Goal: Task Accomplishment & Management: Manage account settings

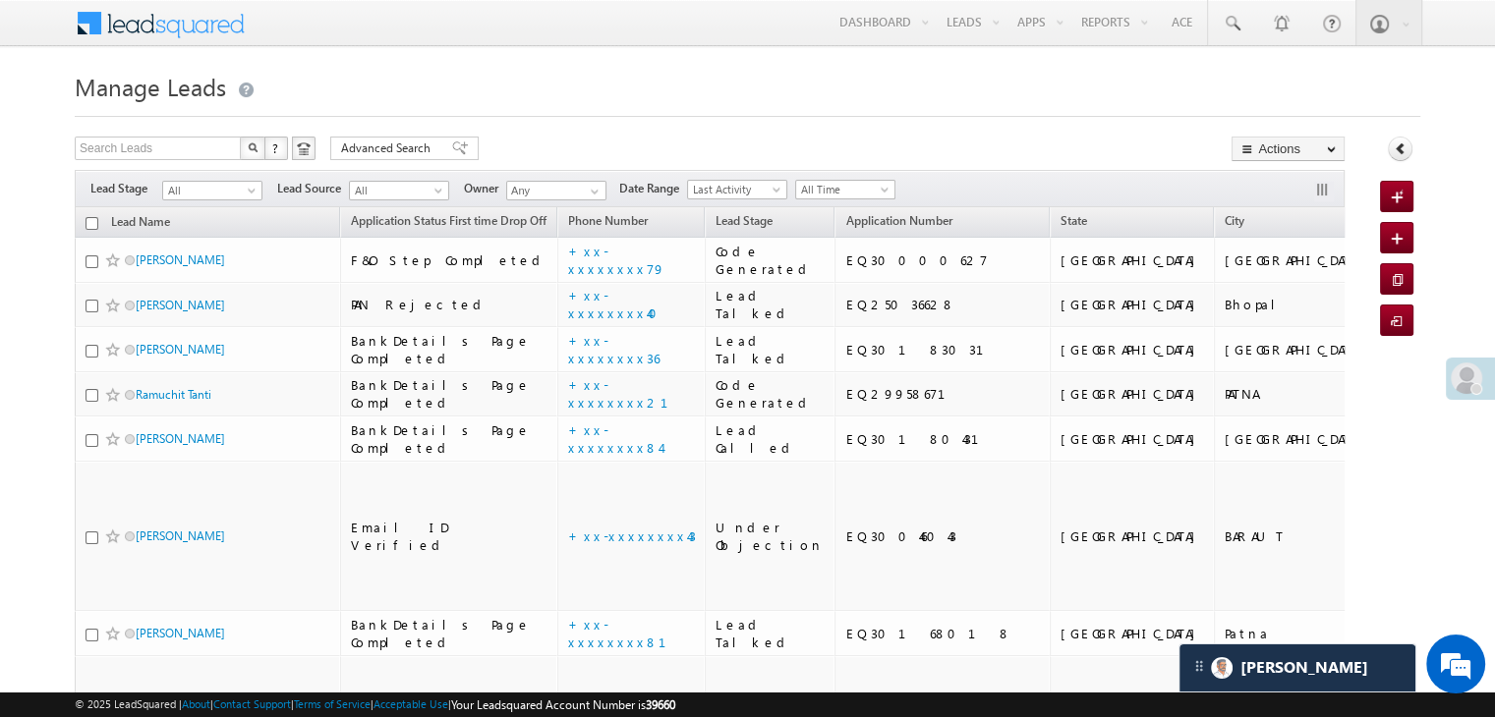
scroll to position [9254, 0]
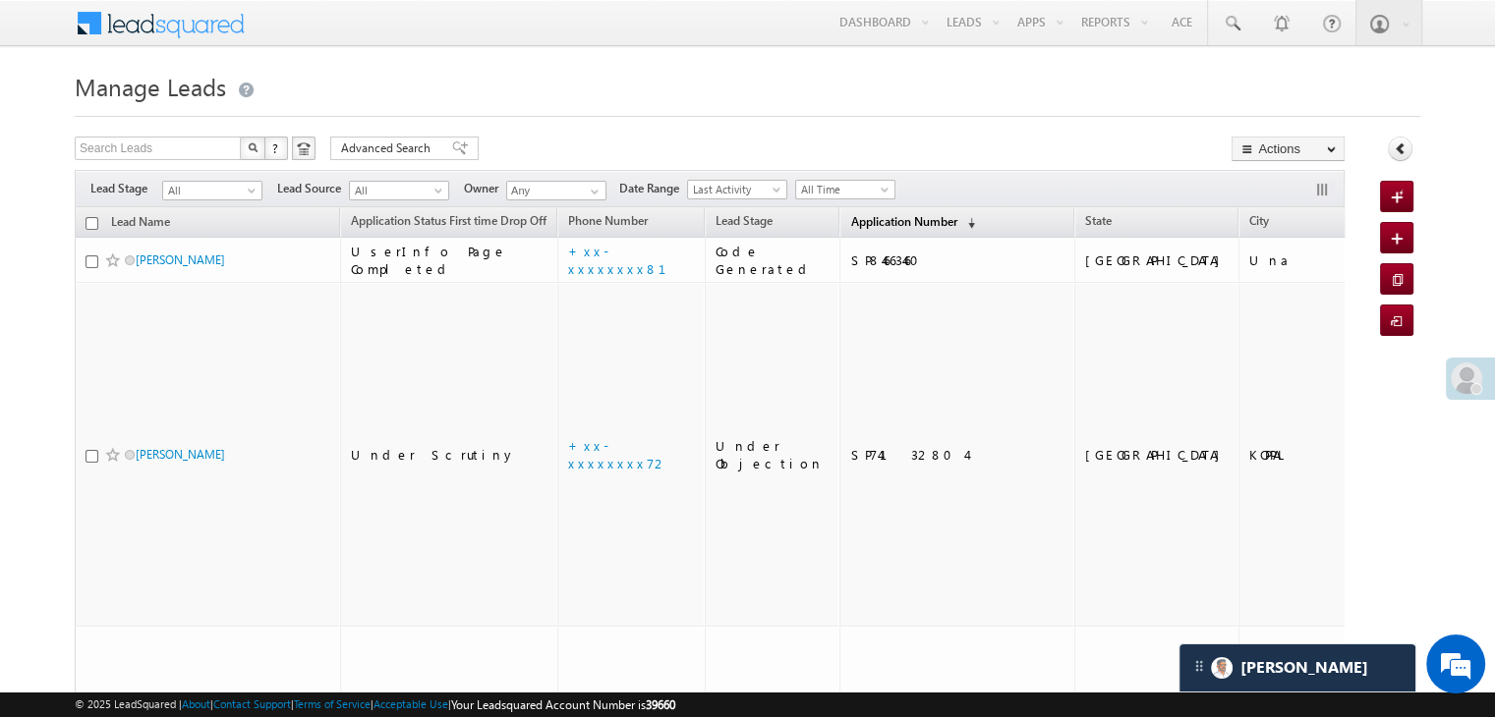
click at [880, 226] on span "Application Number" at bounding box center [903, 221] width 106 height 15
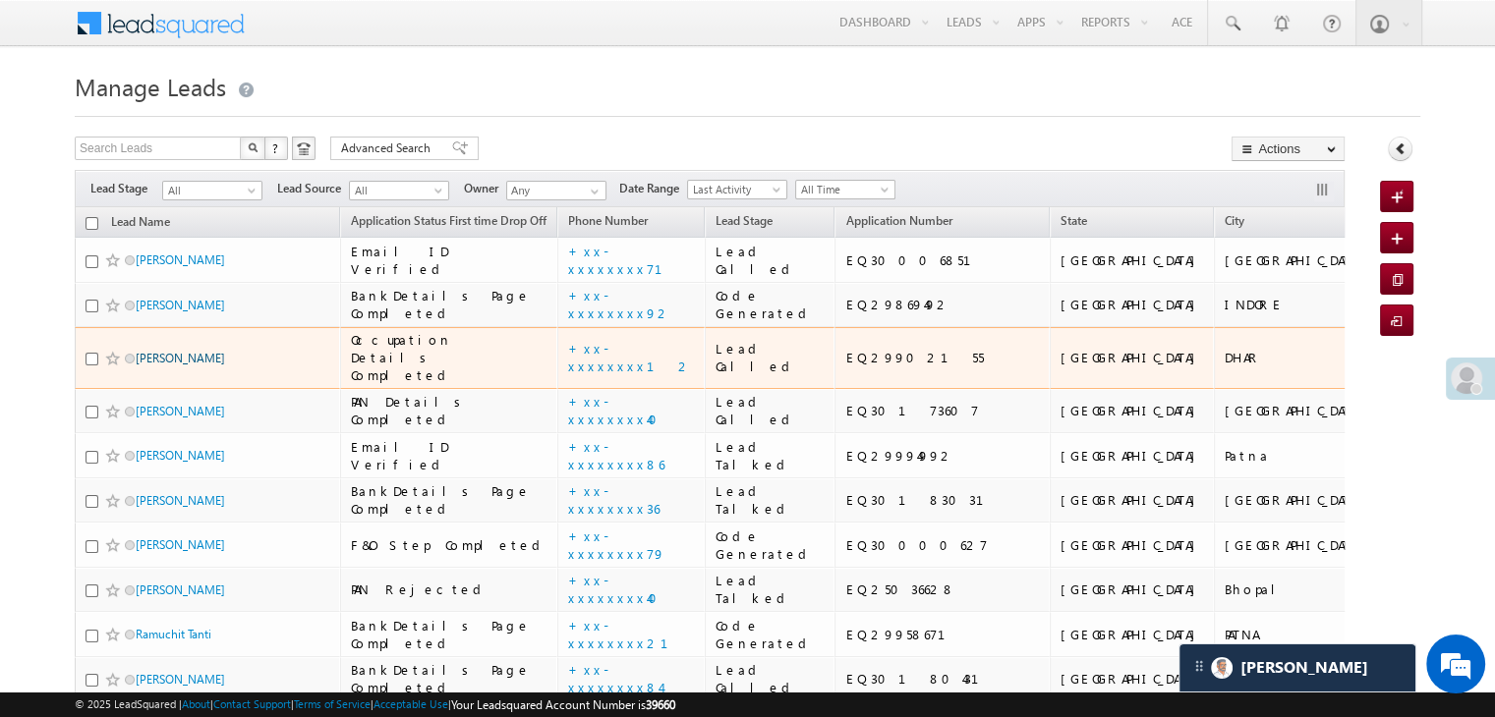
click at [195, 366] on link "Vipin Mandloi" at bounding box center [180, 358] width 89 height 15
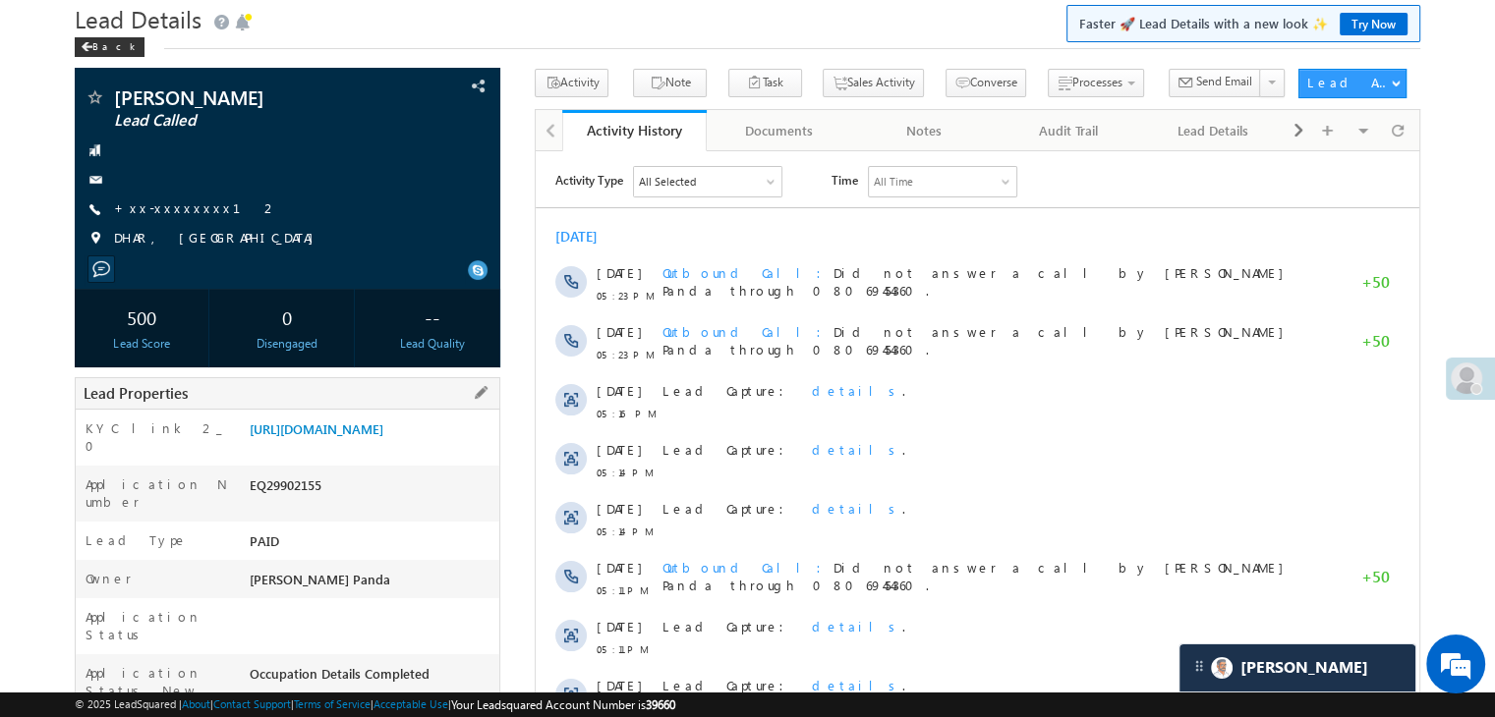
scroll to position [98, 0]
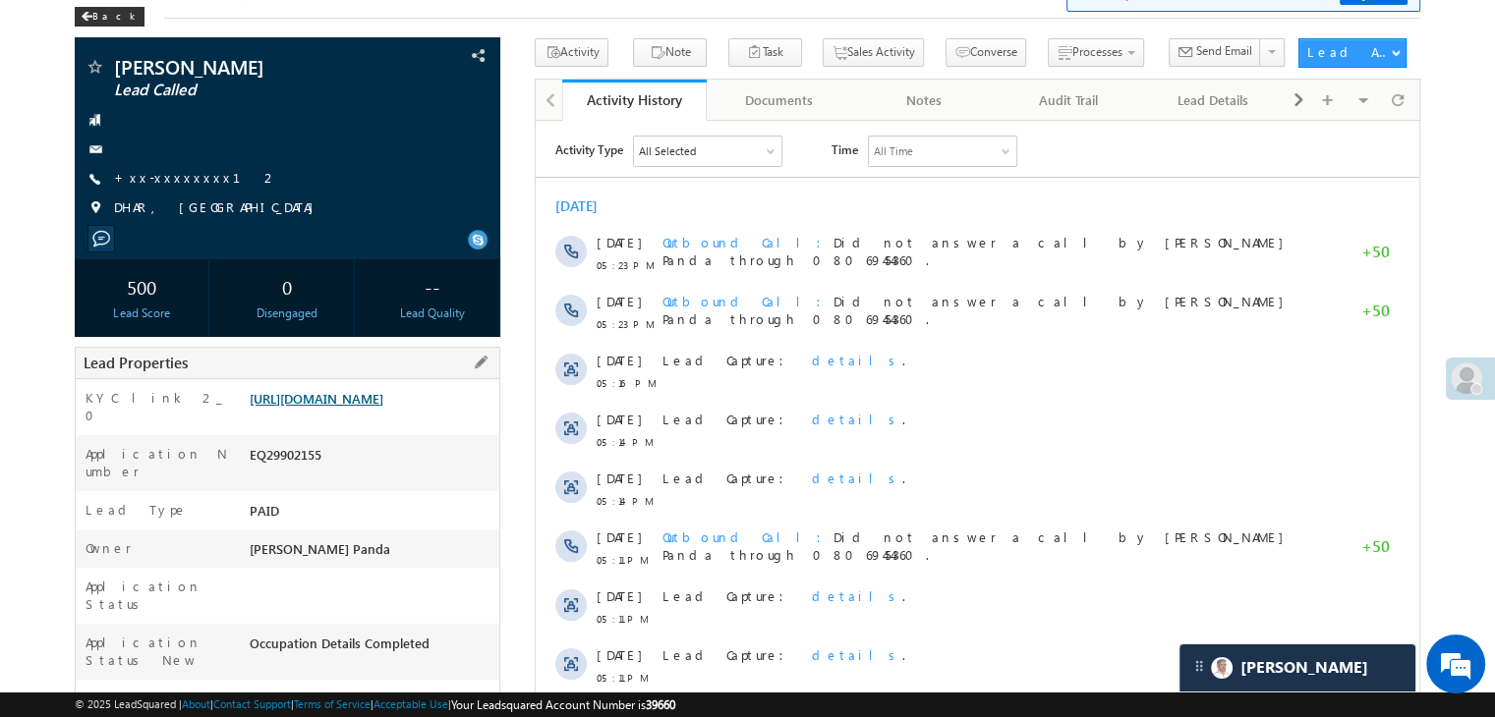
click at [362, 407] on link "https://angelbroking1-pk3em7sa.customui-test.leadsquared.com?leadId=6117f518-74…" at bounding box center [317, 398] width 134 height 17
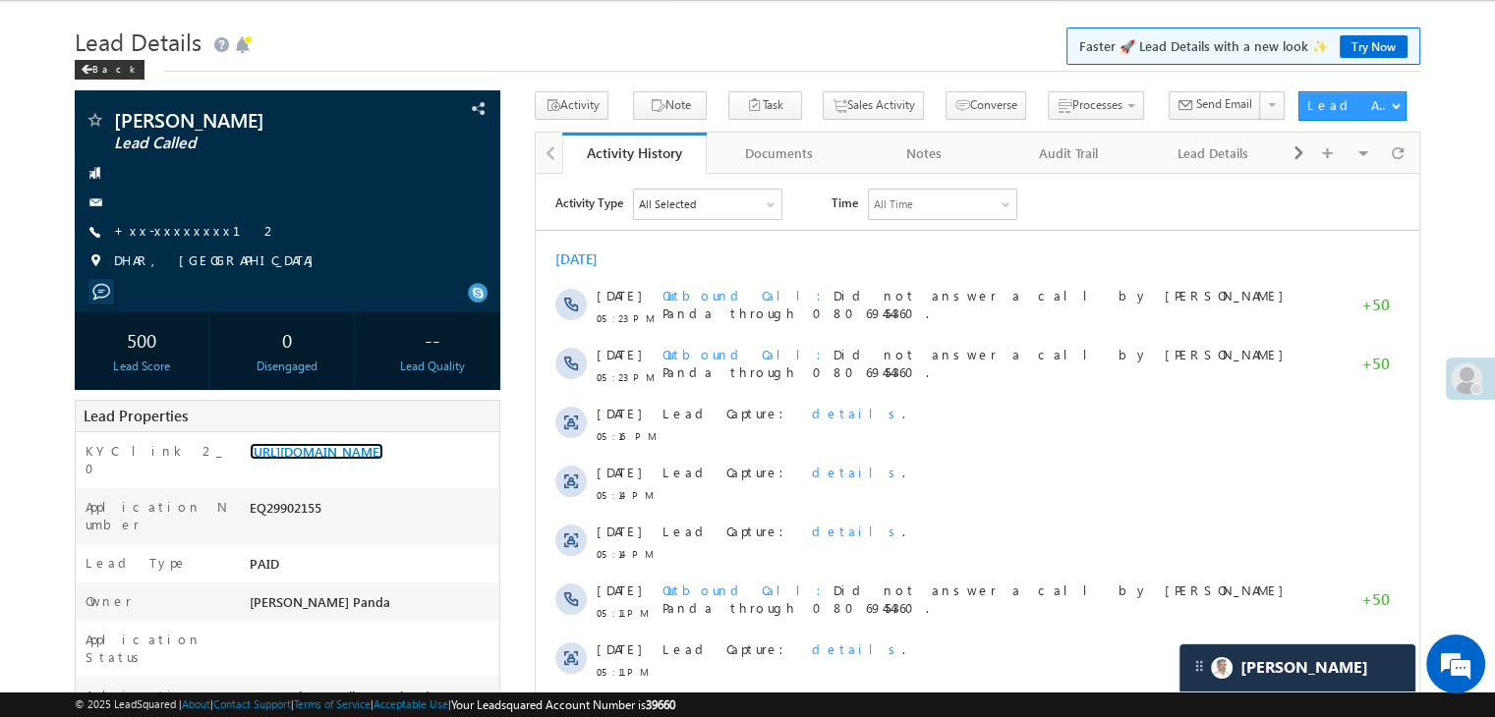
scroll to position [0, 0]
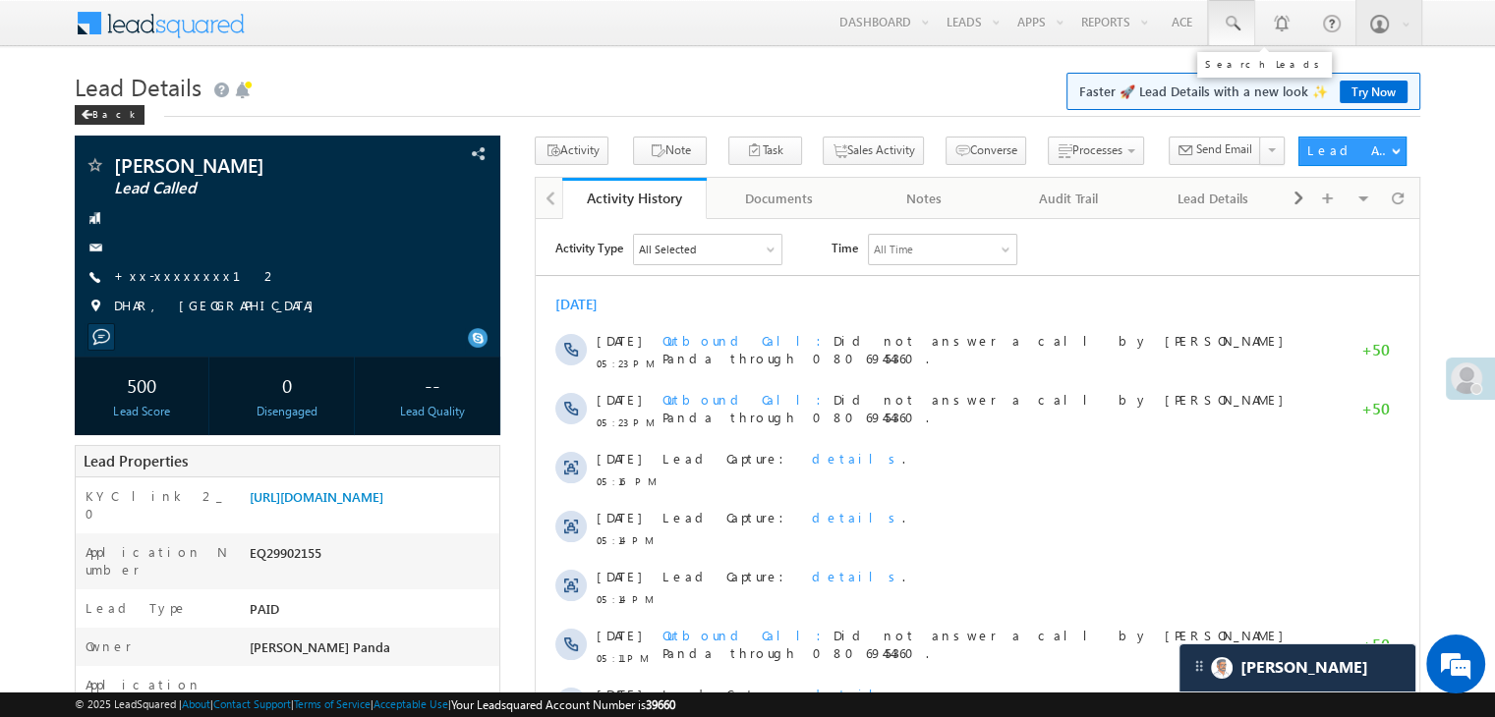
click at [1229, 18] on span at bounding box center [1232, 24] width 20 height 20
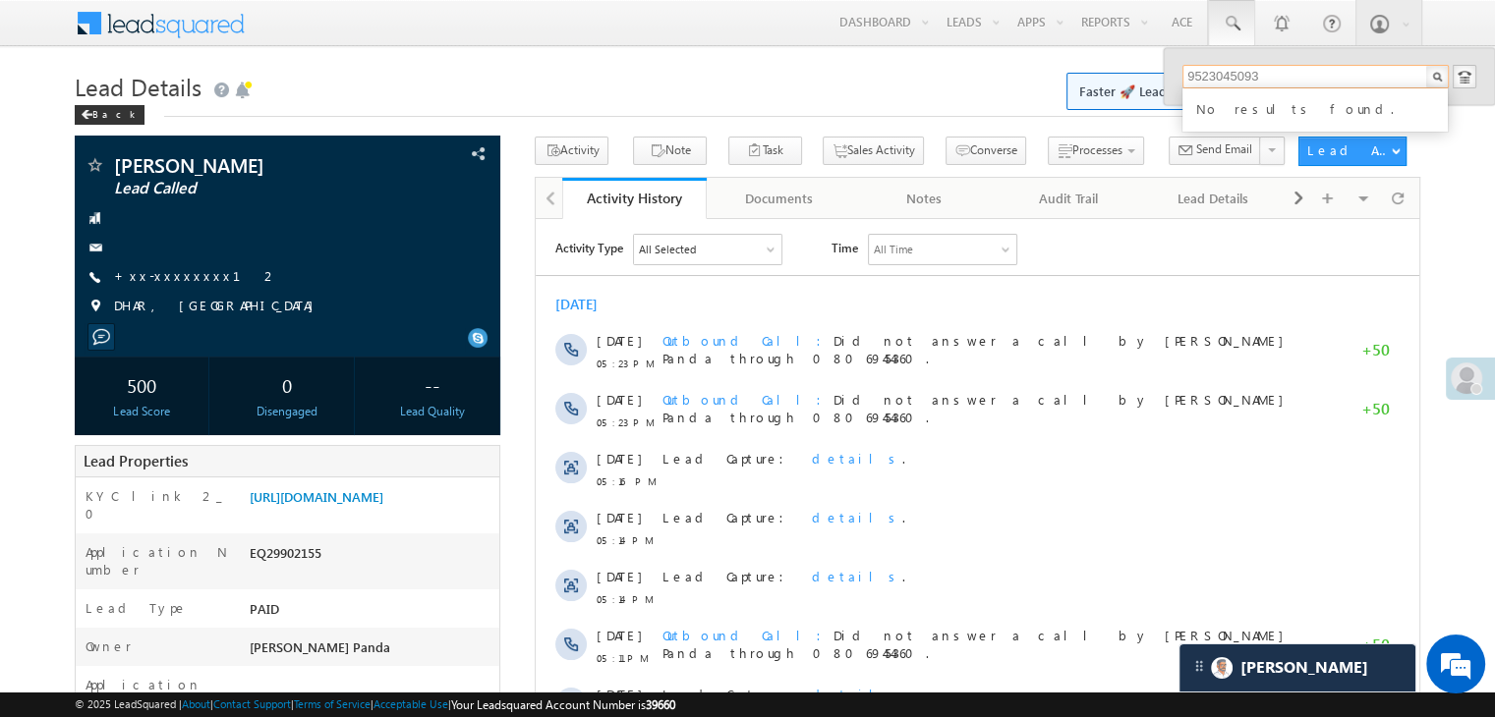
type input "9523045093"
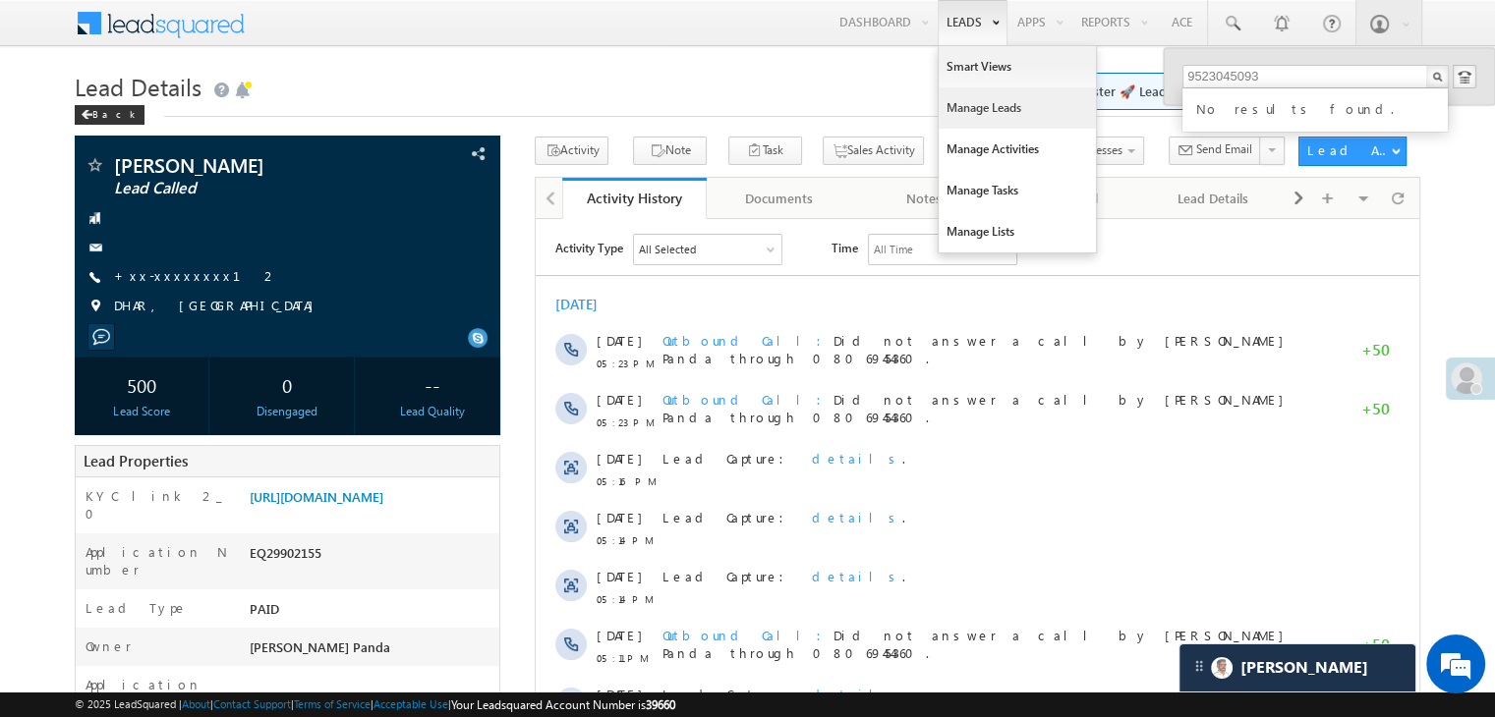
click at [975, 98] on link "Manage Leads" at bounding box center [1017, 107] width 157 height 41
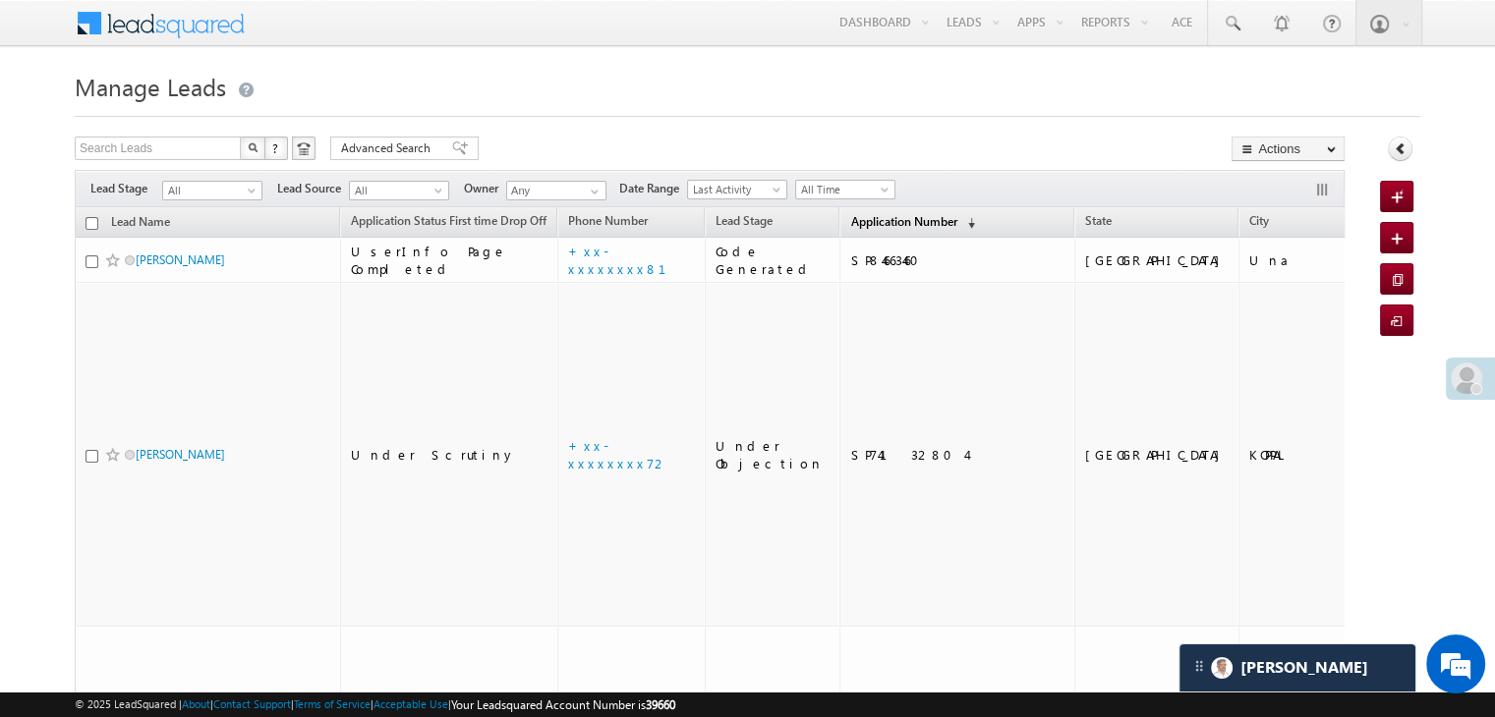
click at [868, 219] on span "Application Number" at bounding box center [903, 221] width 106 height 15
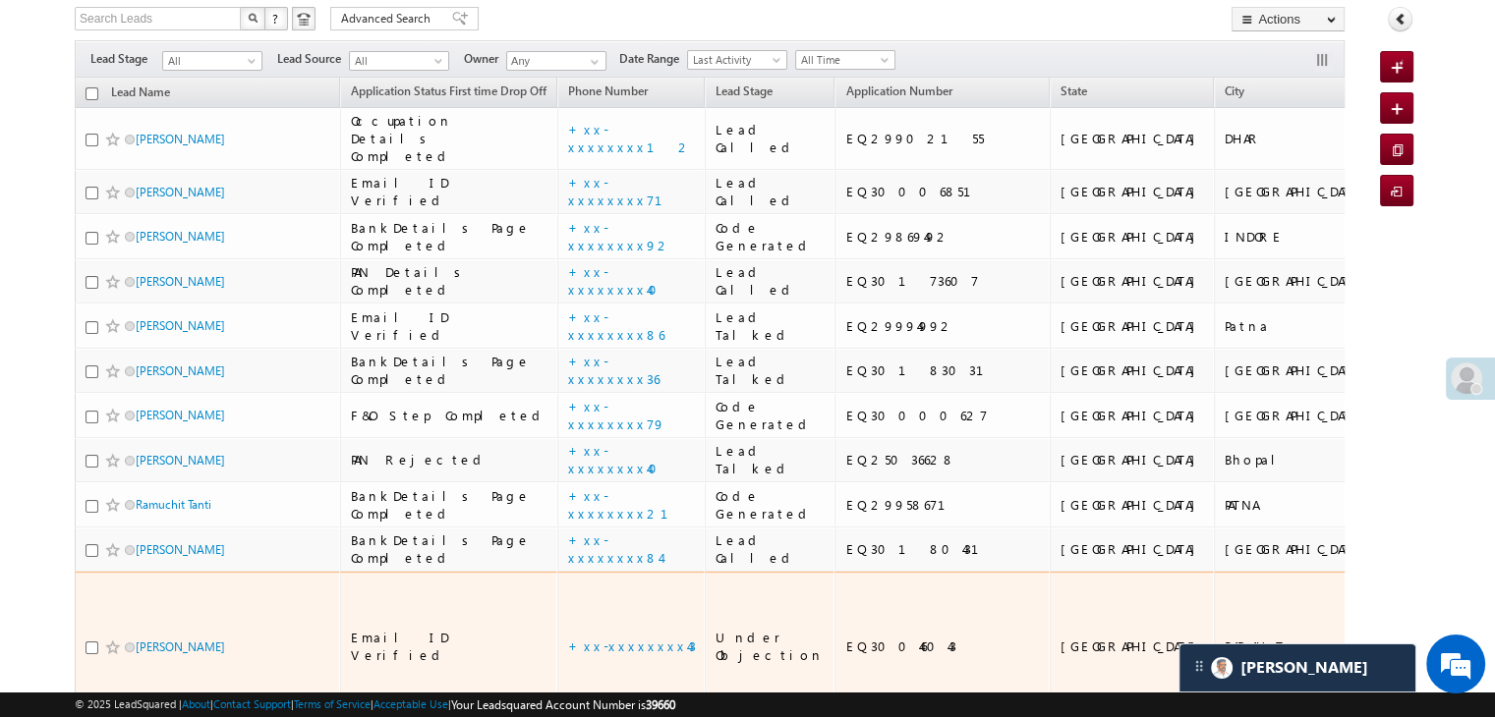
scroll to position [98, 0]
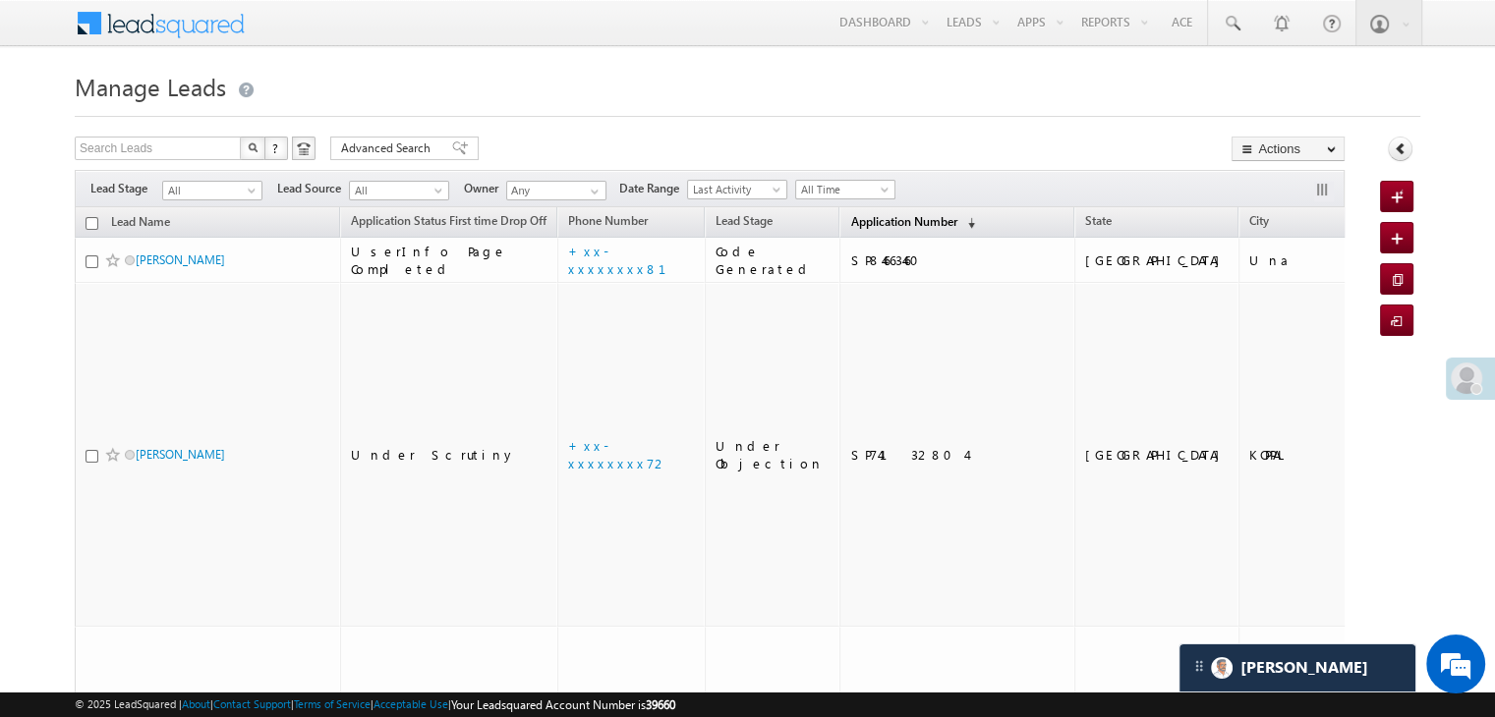
click at [850, 225] on span "Application Number" at bounding box center [903, 221] width 106 height 15
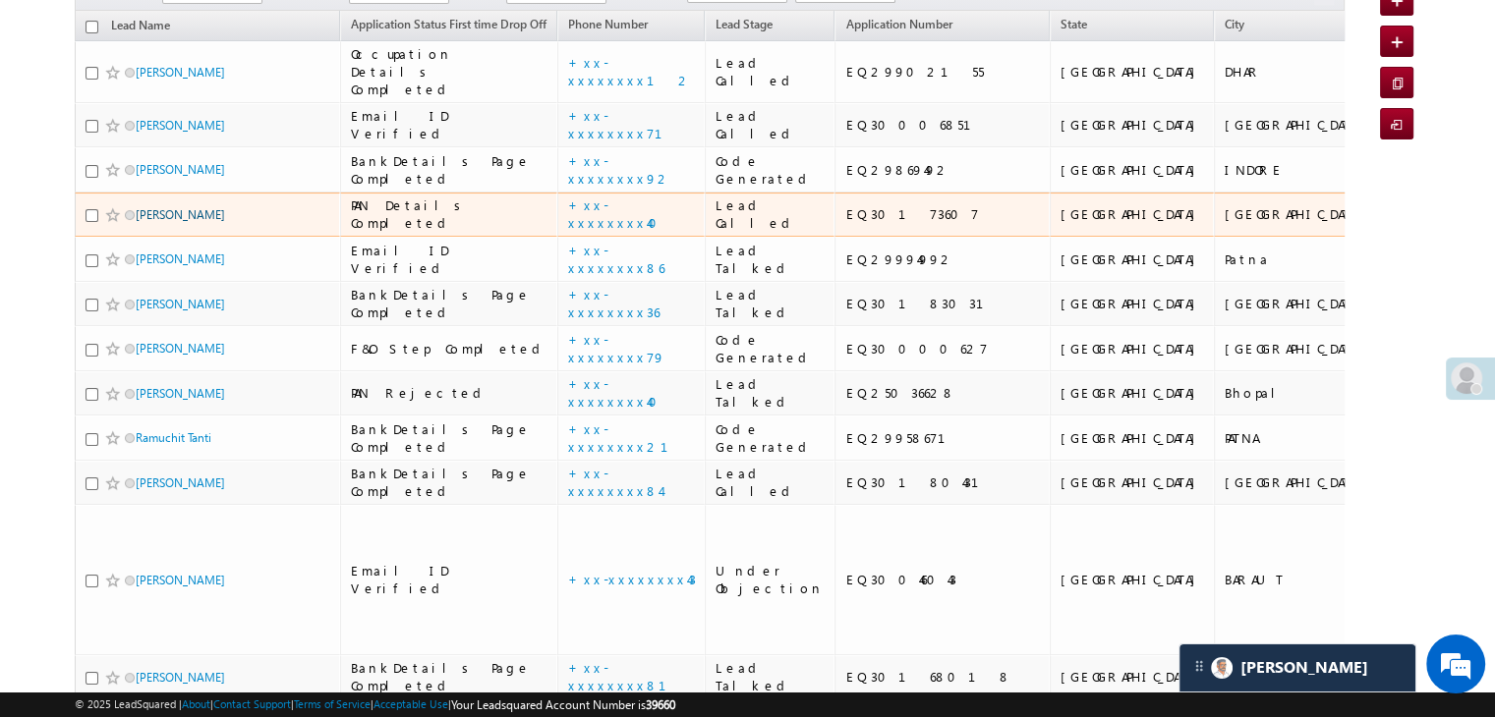
click at [193, 222] on link "[PERSON_NAME]" at bounding box center [180, 214] width 89 height 15
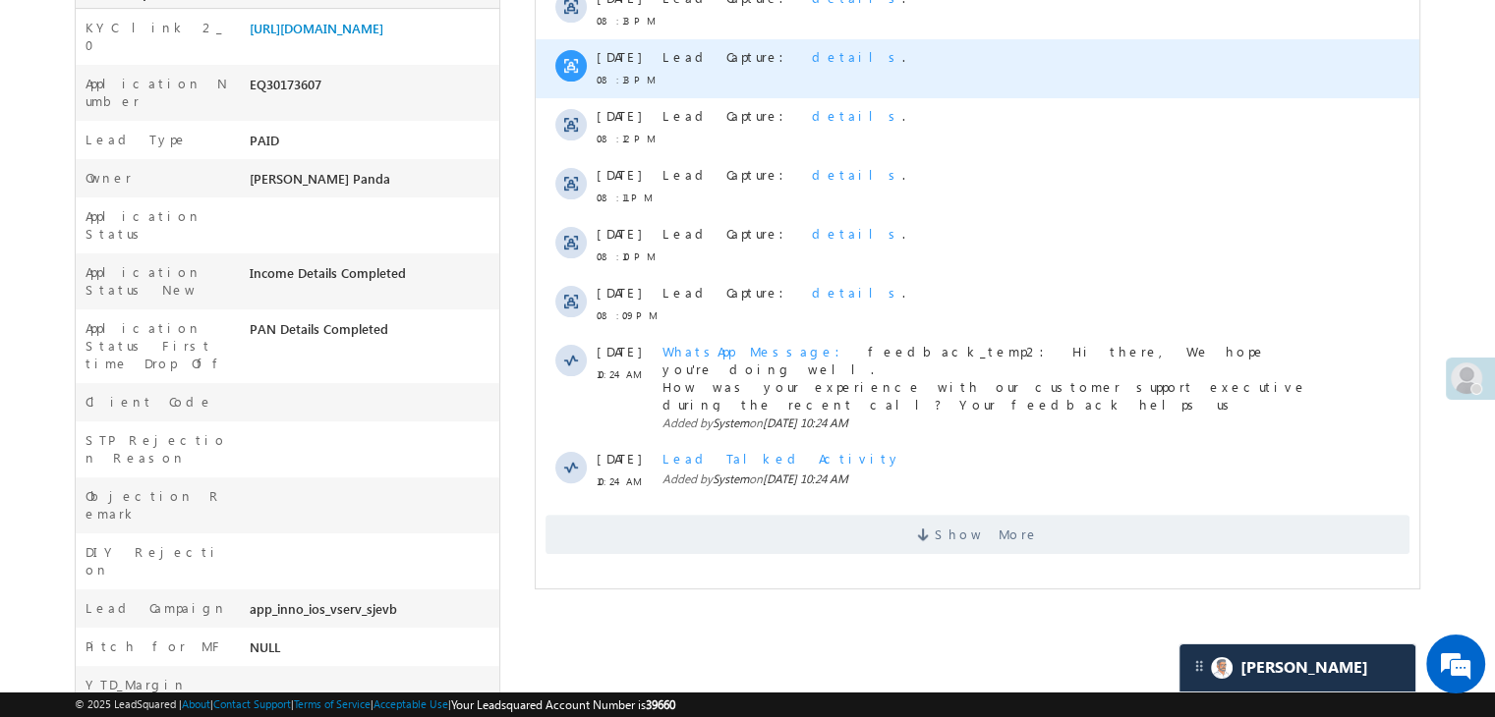
scroll to position [491, 0]
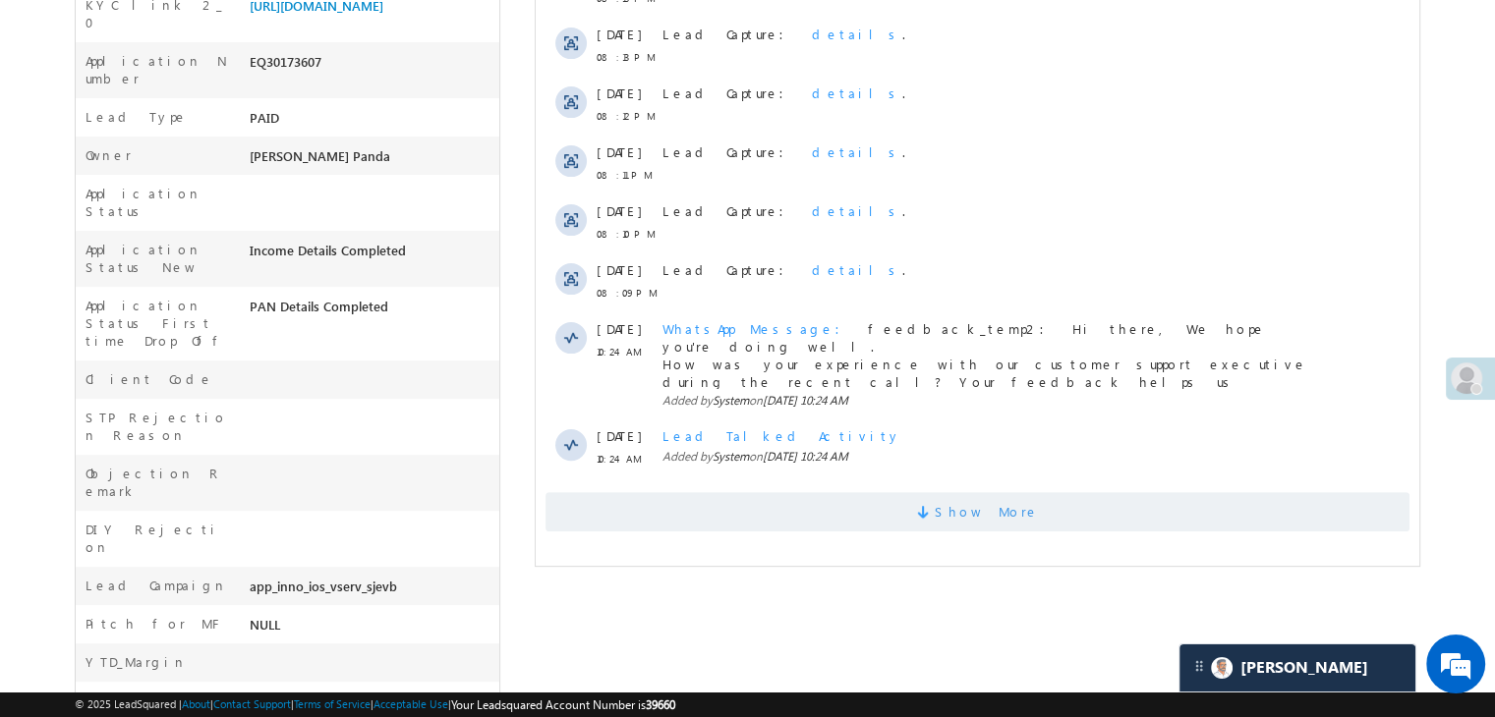
click at [973, 495] on span "Show More" at bounding box center [987, 511] width 104 height 39
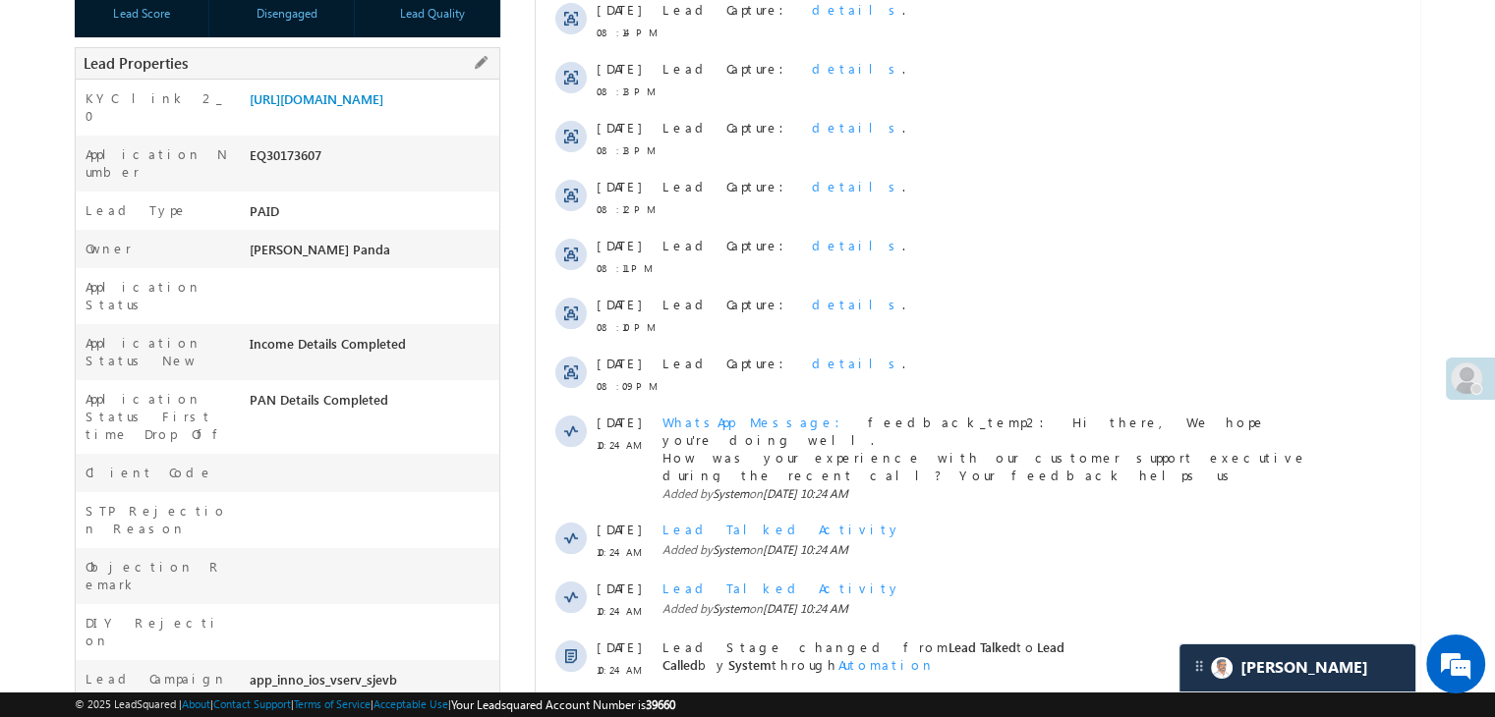
scroll to position [393, 0]
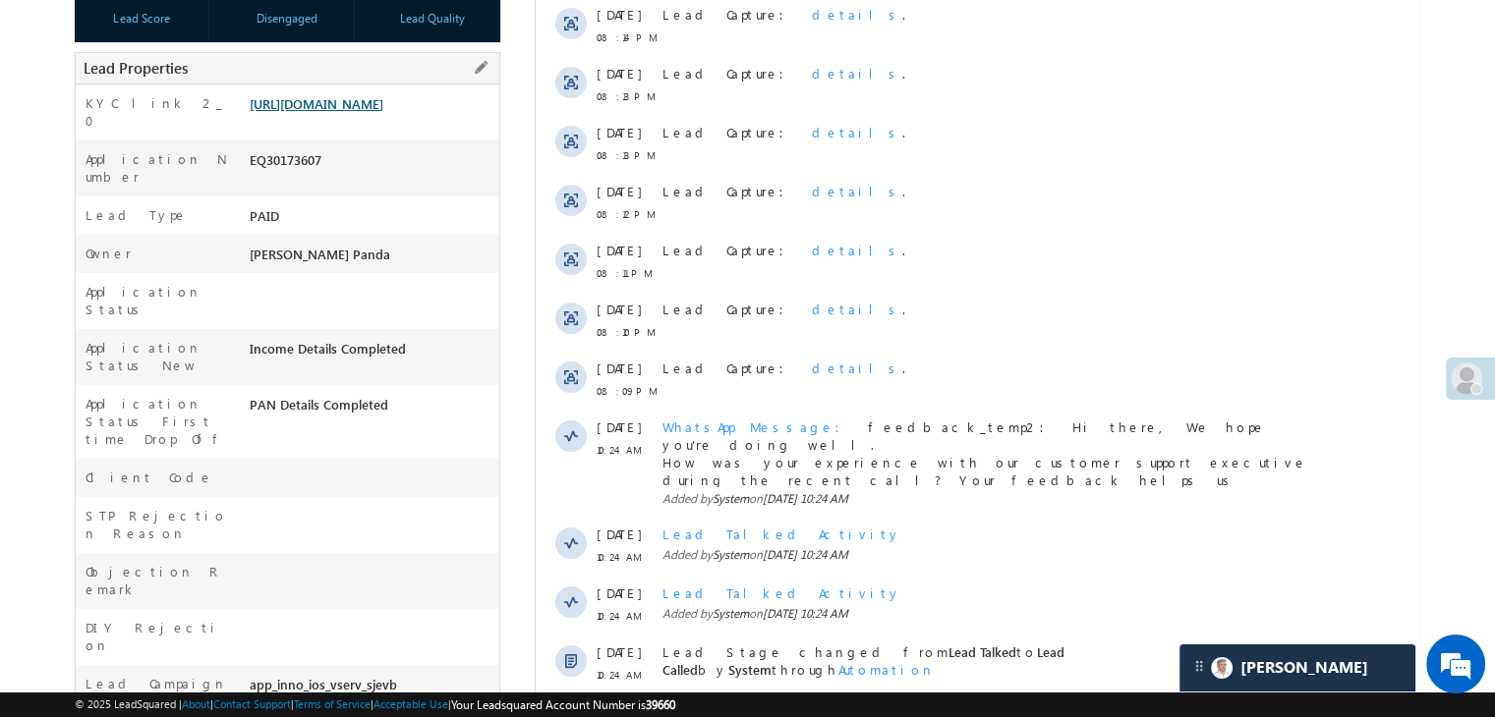
click at [338, 112] on link "[URL][DOMAIN_NAME]" at bounding box center [317, 103] width 134 height 17
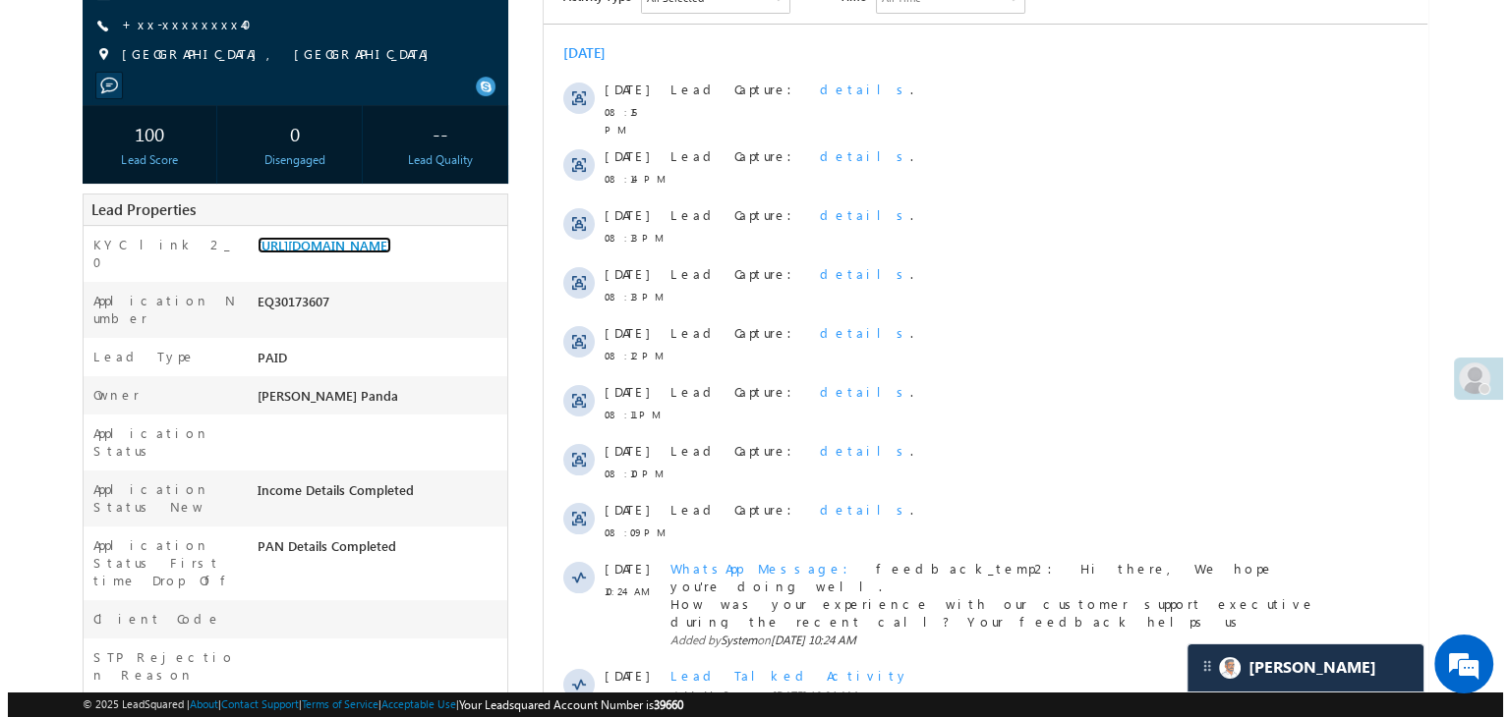
scroll to position [0, 0]
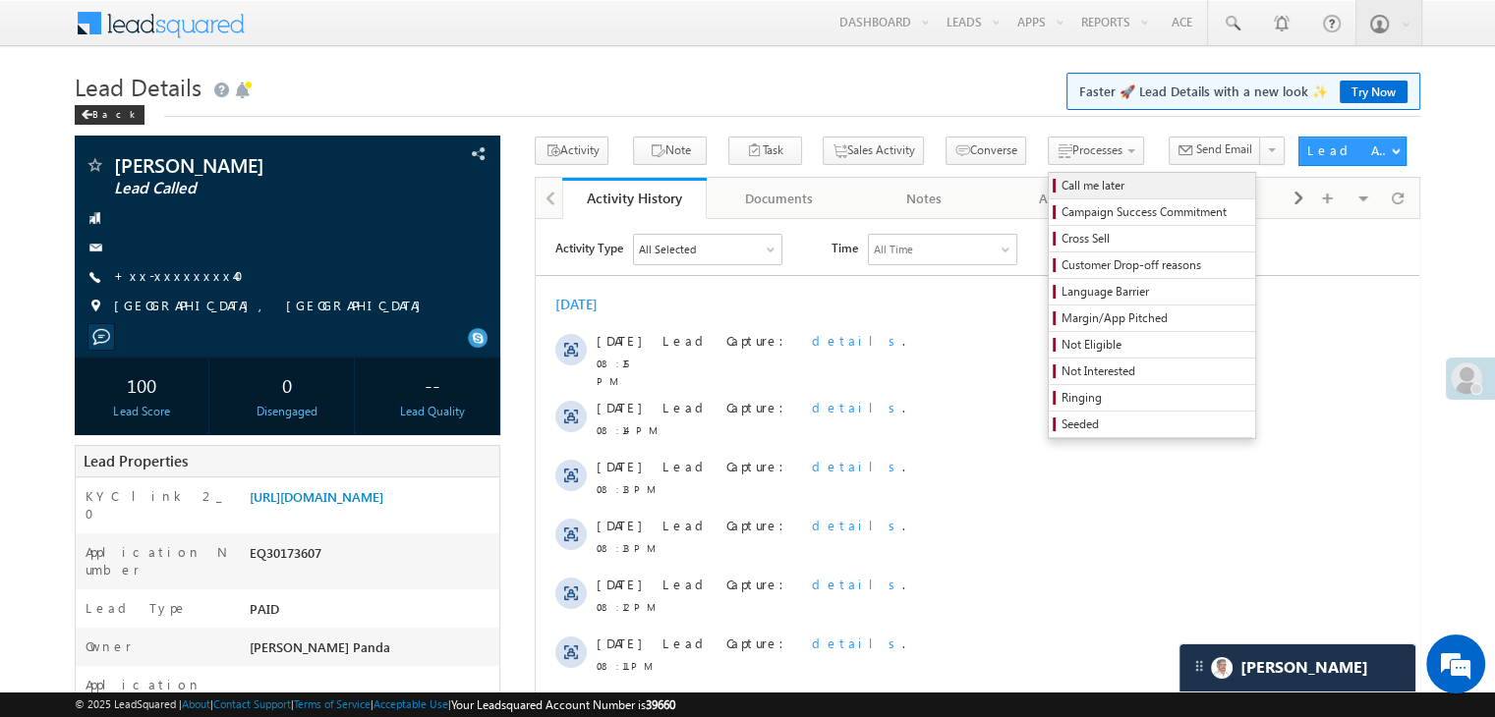
click at [1061, 185] on span "Call me later" at bounding box center [1154, 186] width 187 height 18
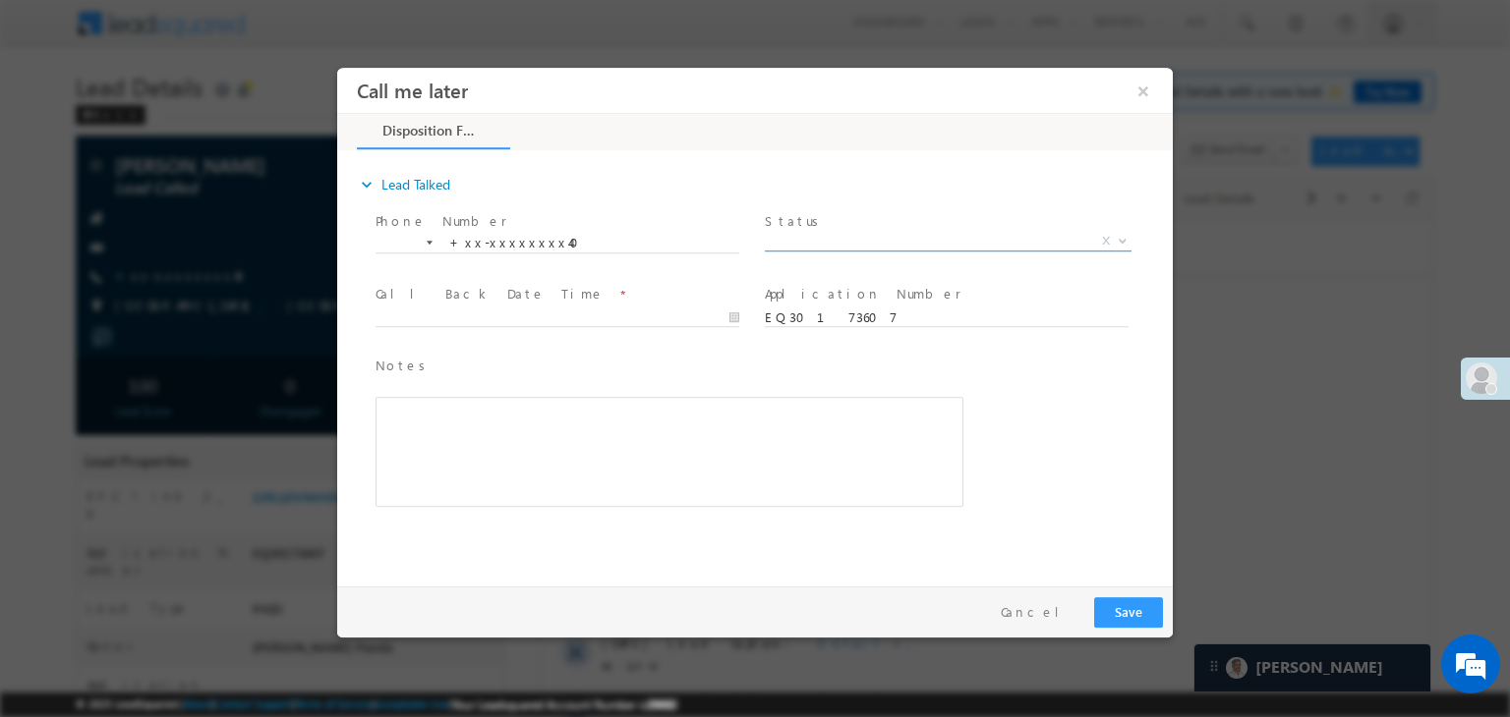
click at [944, 242] on span "X" at bounding box center [948, 242] width 367 height 20
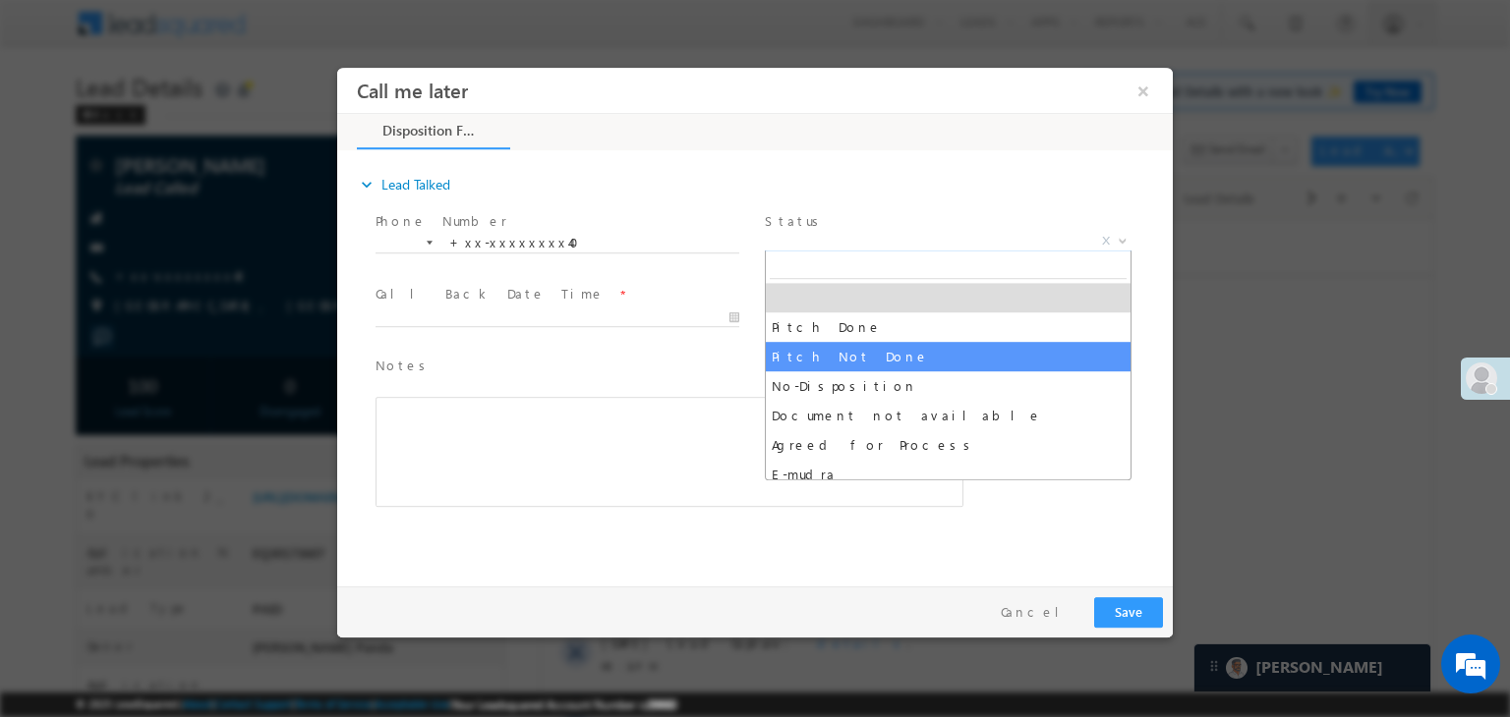
select select "Pitch Not Done"
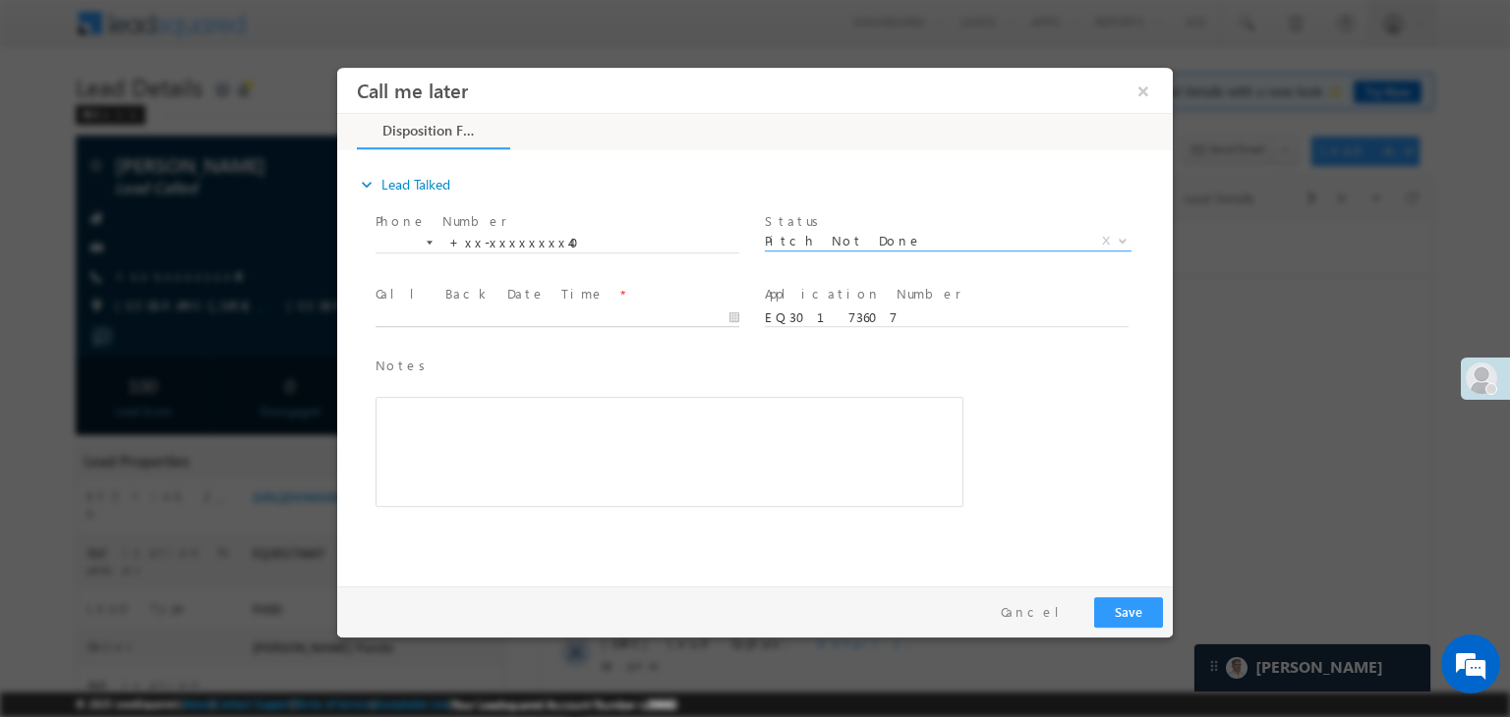
type input "10/08/25 8:49 PM"
click at [575, 318] on input "10/08/25 8:49 PM" at bounding box center [557, 319] width 364 height 20
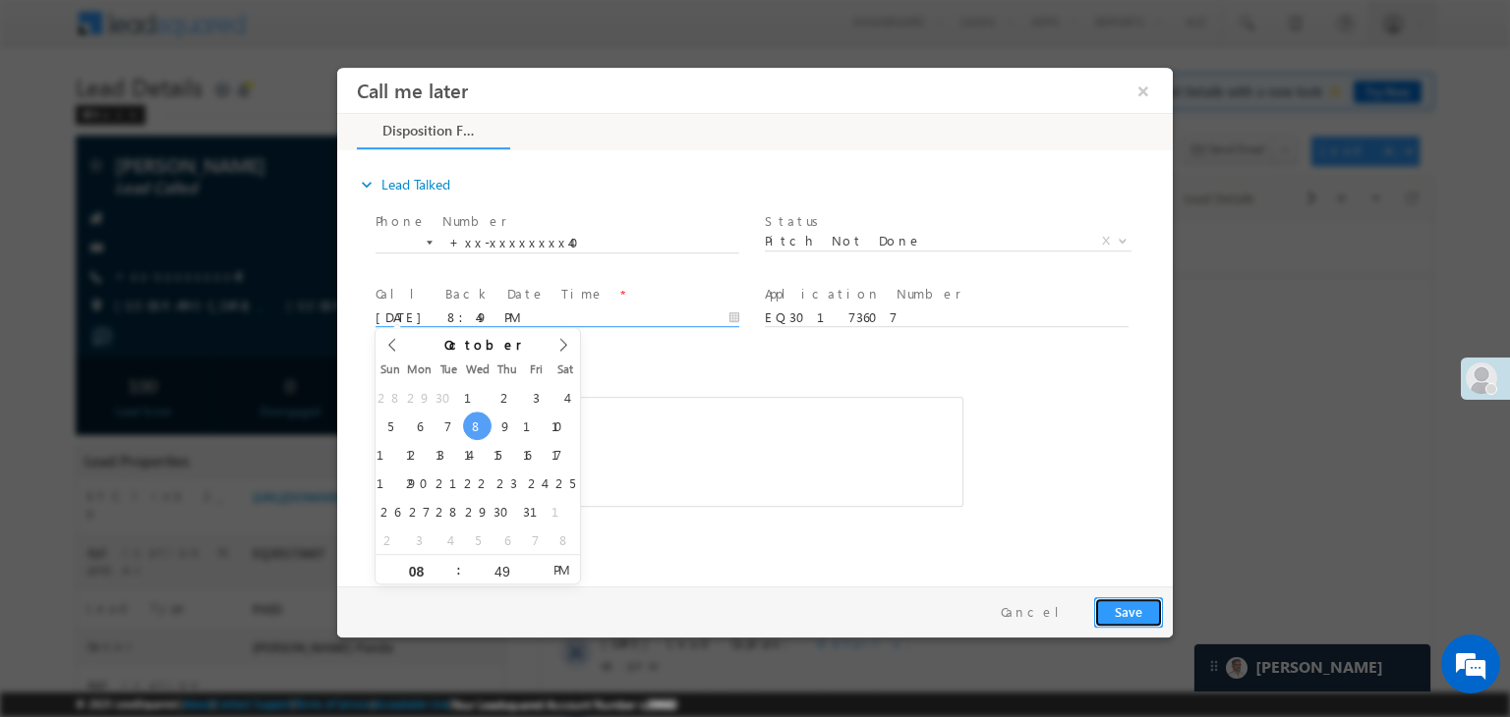
click at [1116, 618] on button "Save" at bounding box center [1128, 613] width 69 height 30
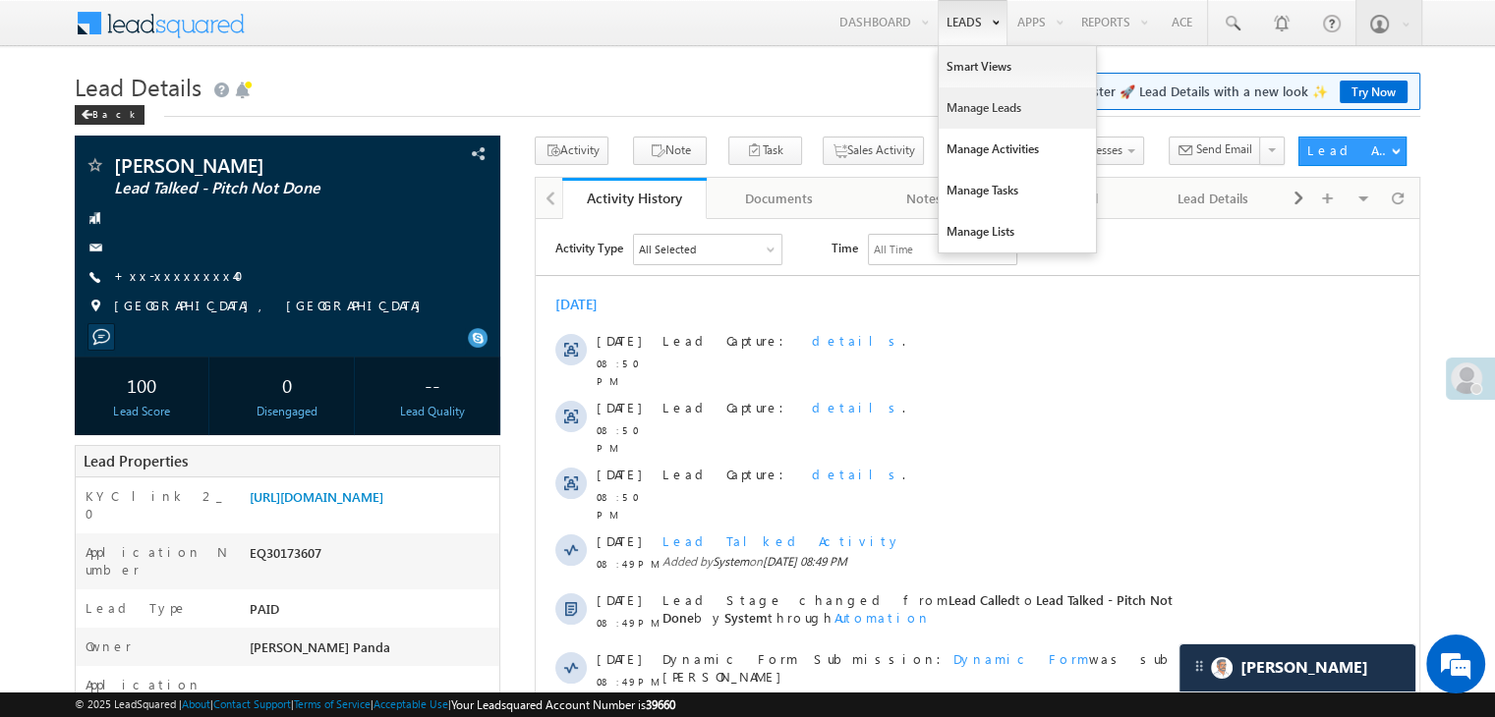
click at [968, 111] on link "Manage Leads" at bounding box center [1017, 107] width 157 height 41
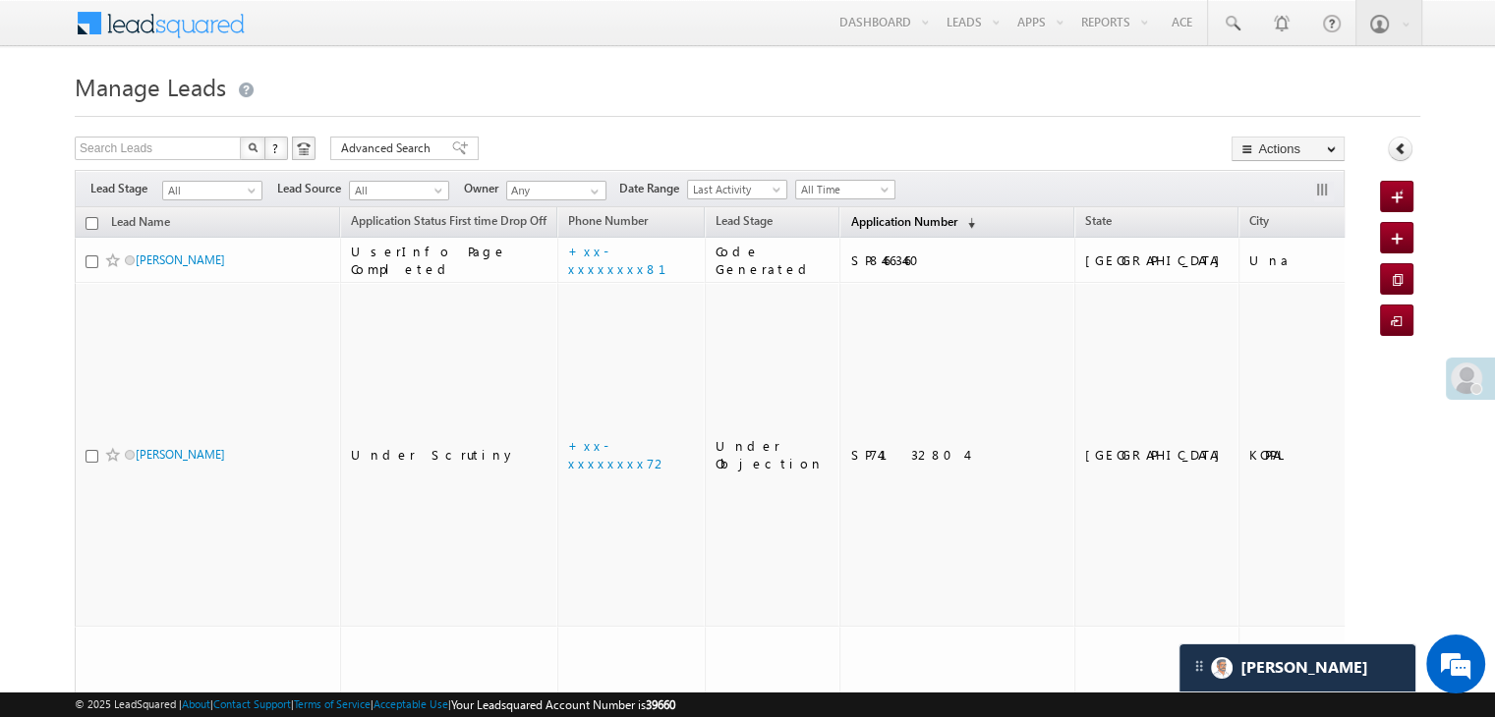
click at [860, 222] on span "Application Number" at bounding box center [903, 221] width 106 height 15
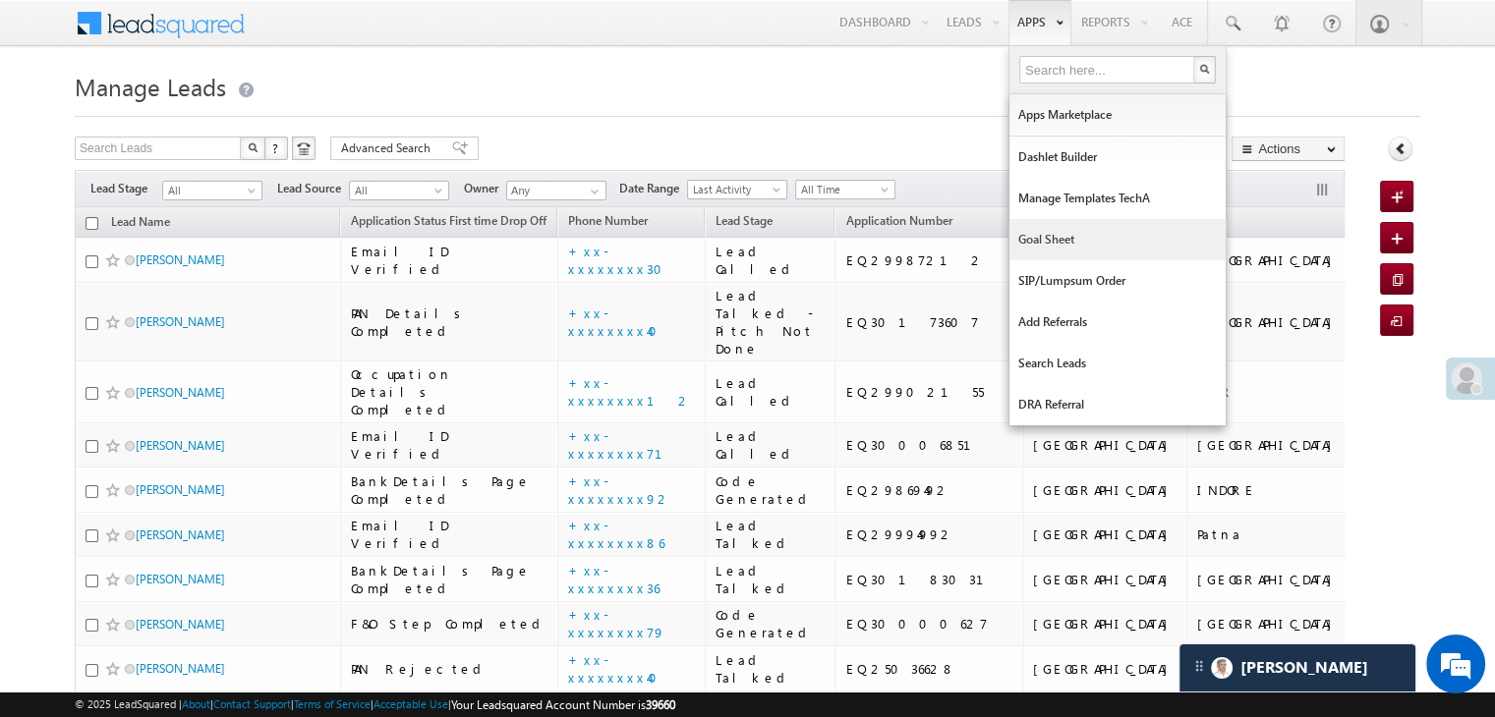
click at [1036, 240] on link "Goal Sheet" at bounding box center [1117, 239] width 216 height 41
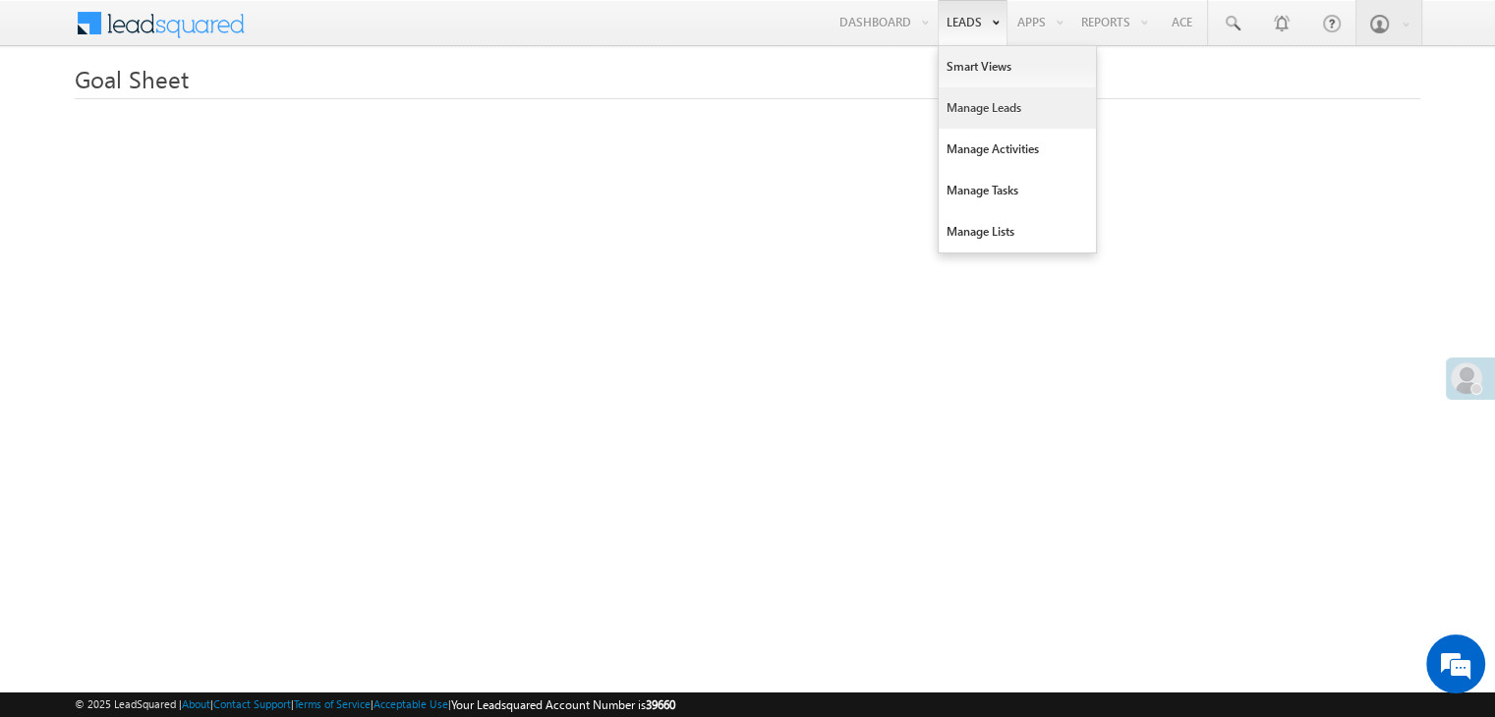
click at [967, 111] on link "Manage Leads" at bounding box center [1017, 107] width 157 height 41
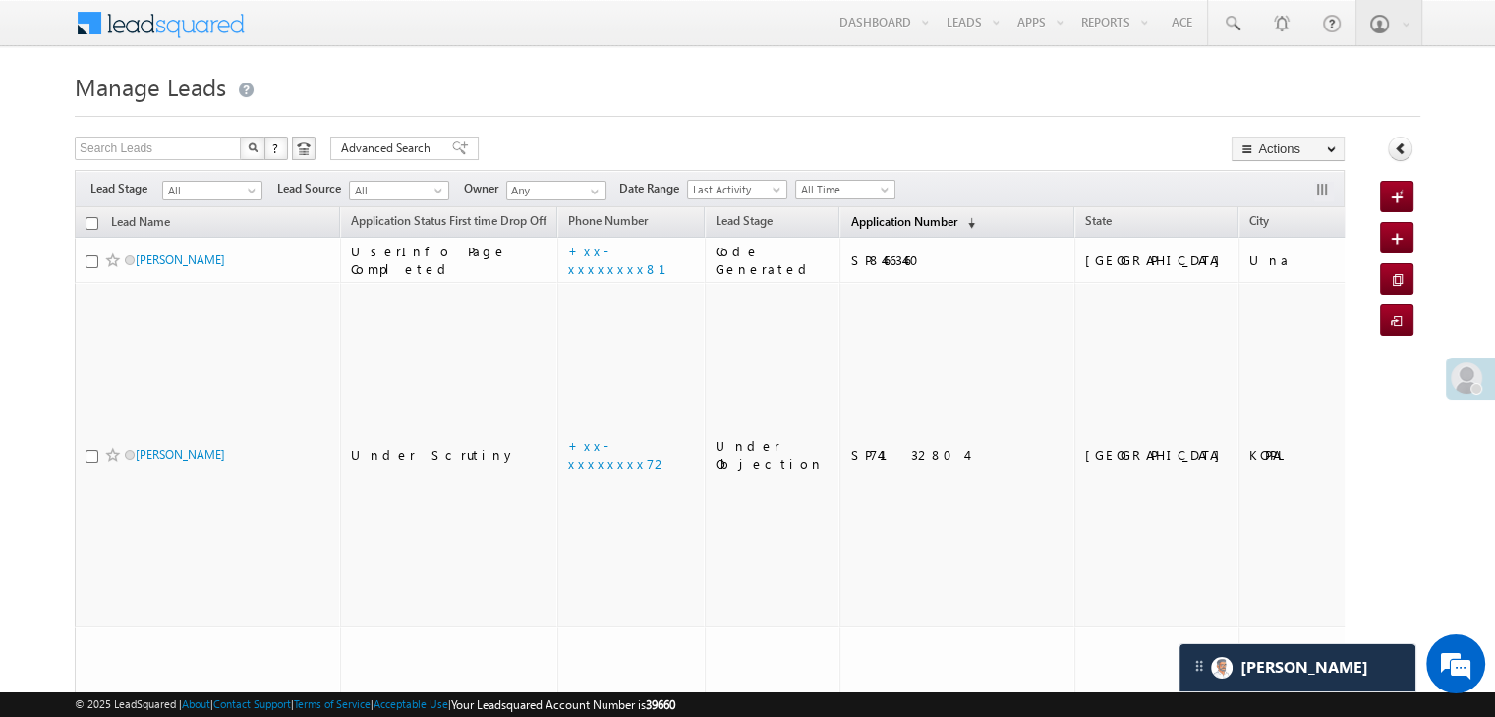
click at [873, 221] on span "Application Number" at bounding box center [903, 221] width 106 height 15
click at [843, 229] on link "Application Number (sorted descending)" at bounding box center [912, 223] width 144 height 26
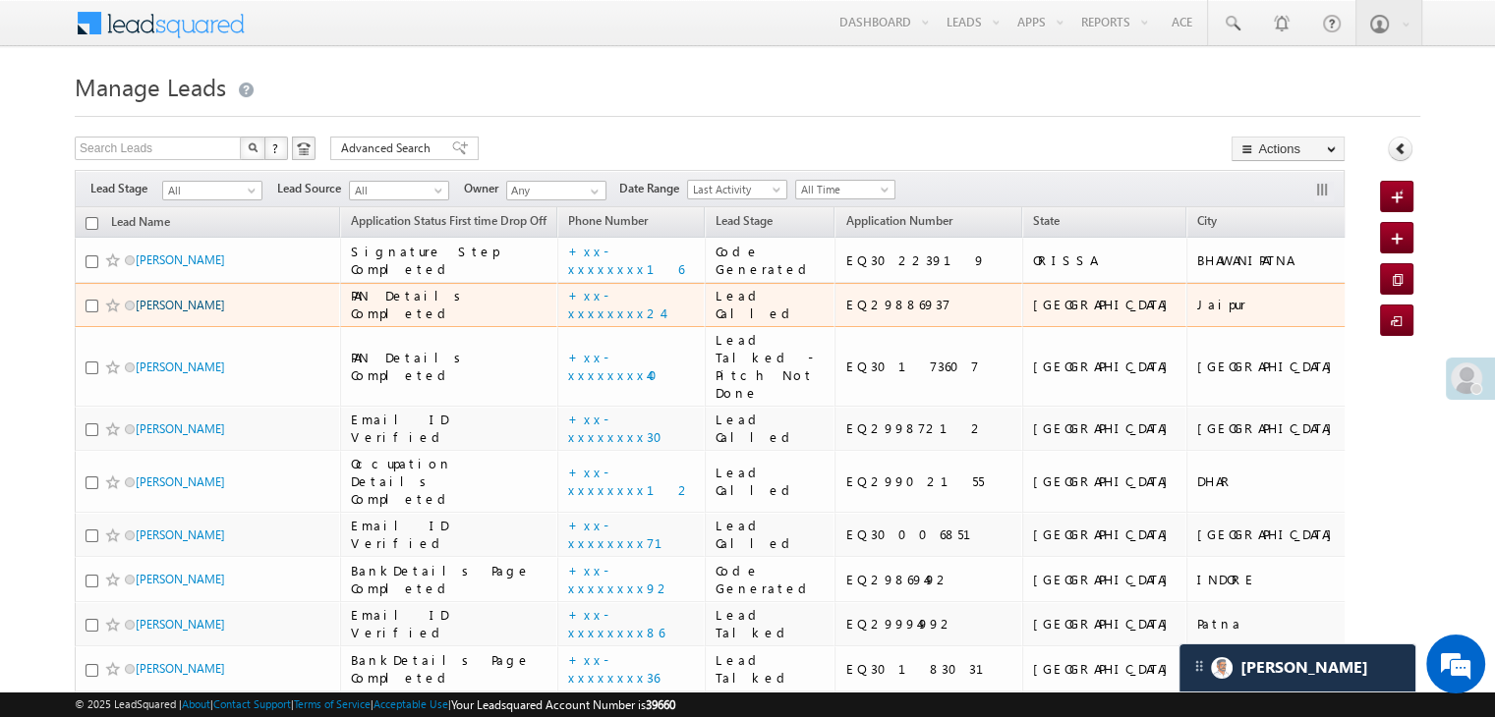
click at [162, 313] on link "[PERSON_NAME]" at bounding box center [180, 305] width 89 height 15
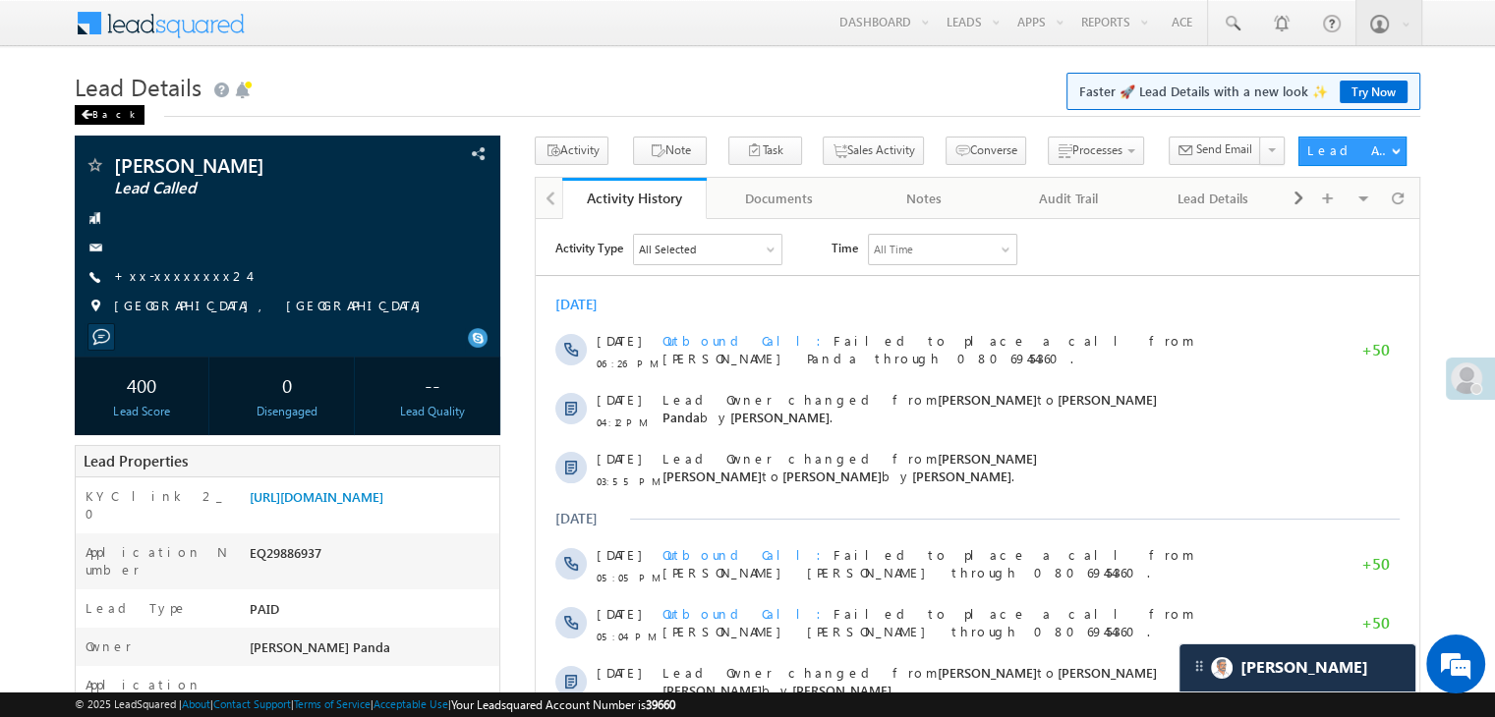
click at [88, 117] on span at bounding box center [87, 115] width 12 height 10
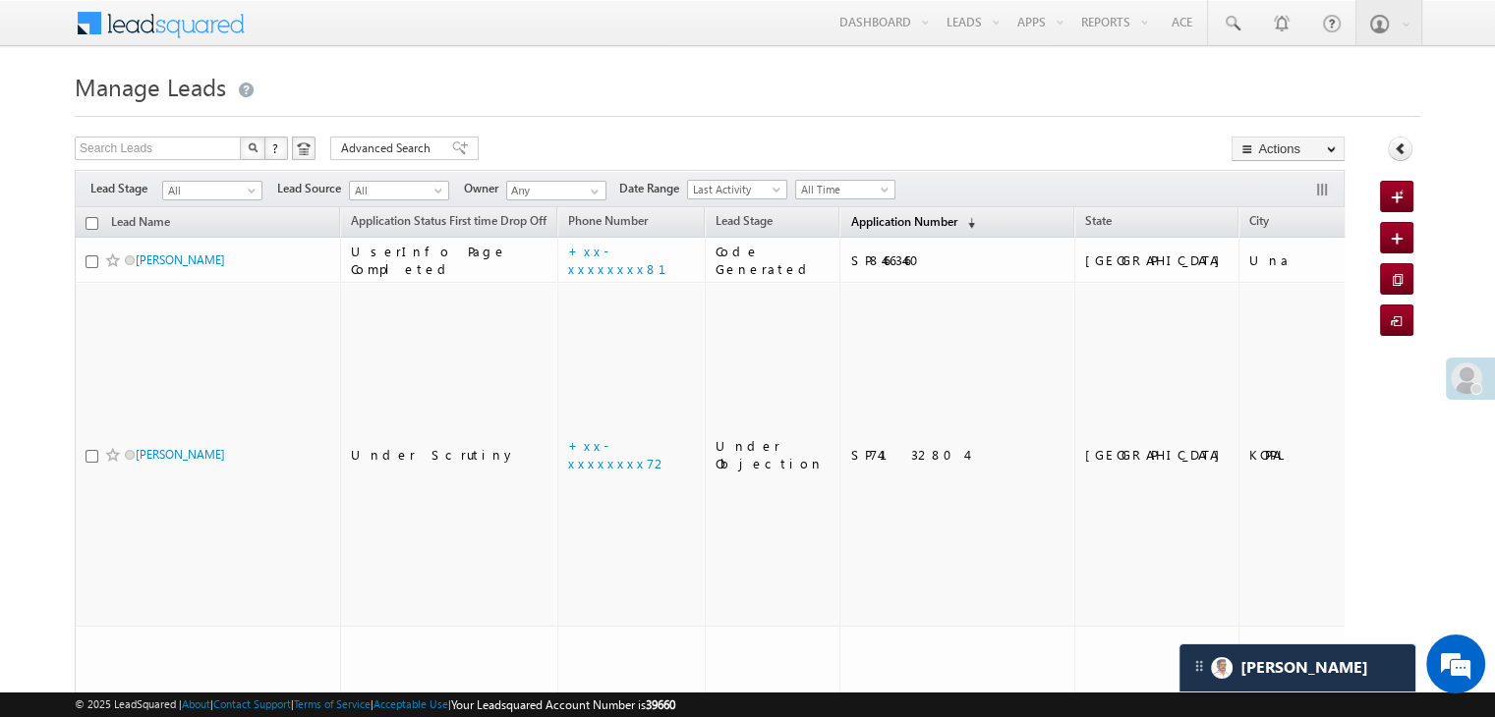
click at [864, 221] on span "Application Number" at bounding box center [903, 221] width 106 height 15
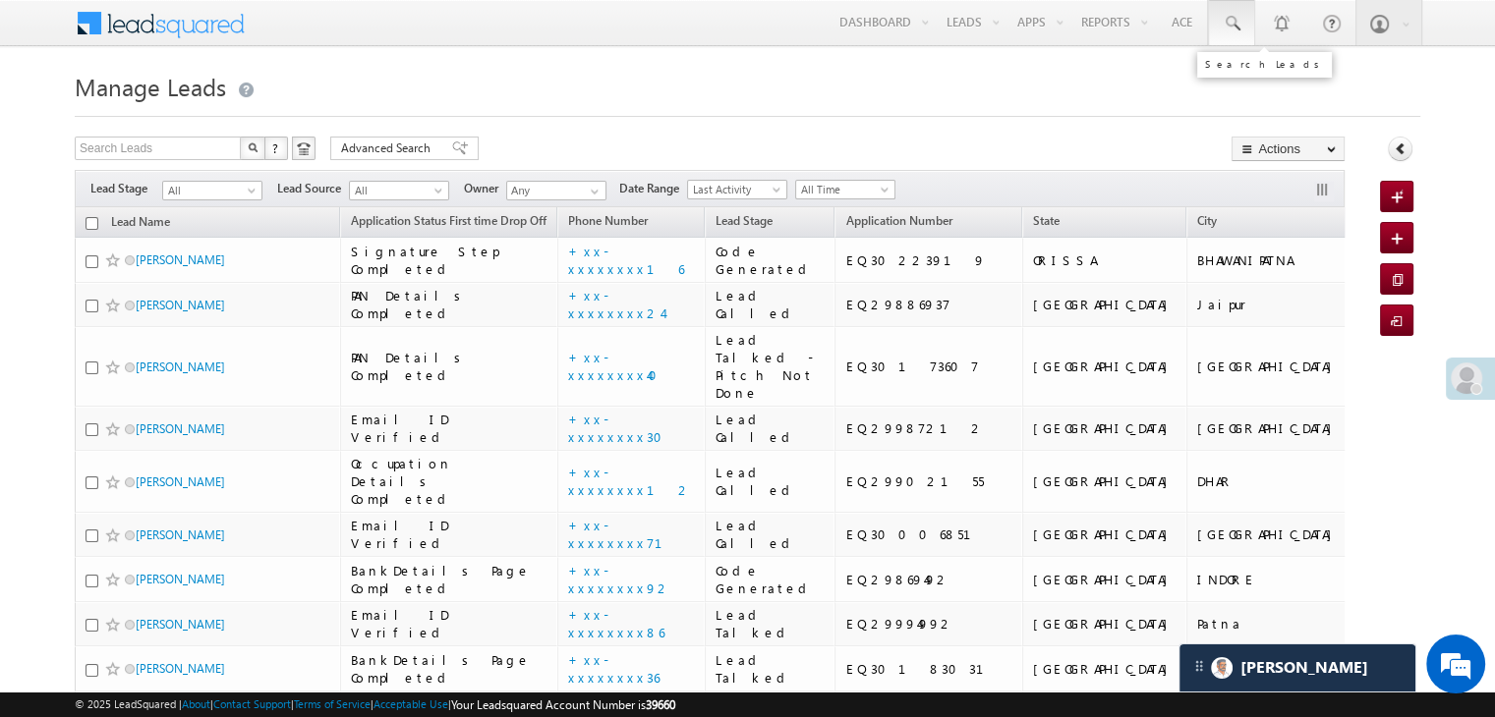
click at [1236, 18] on span at bounding box center [1232, 24] width 20 height 20
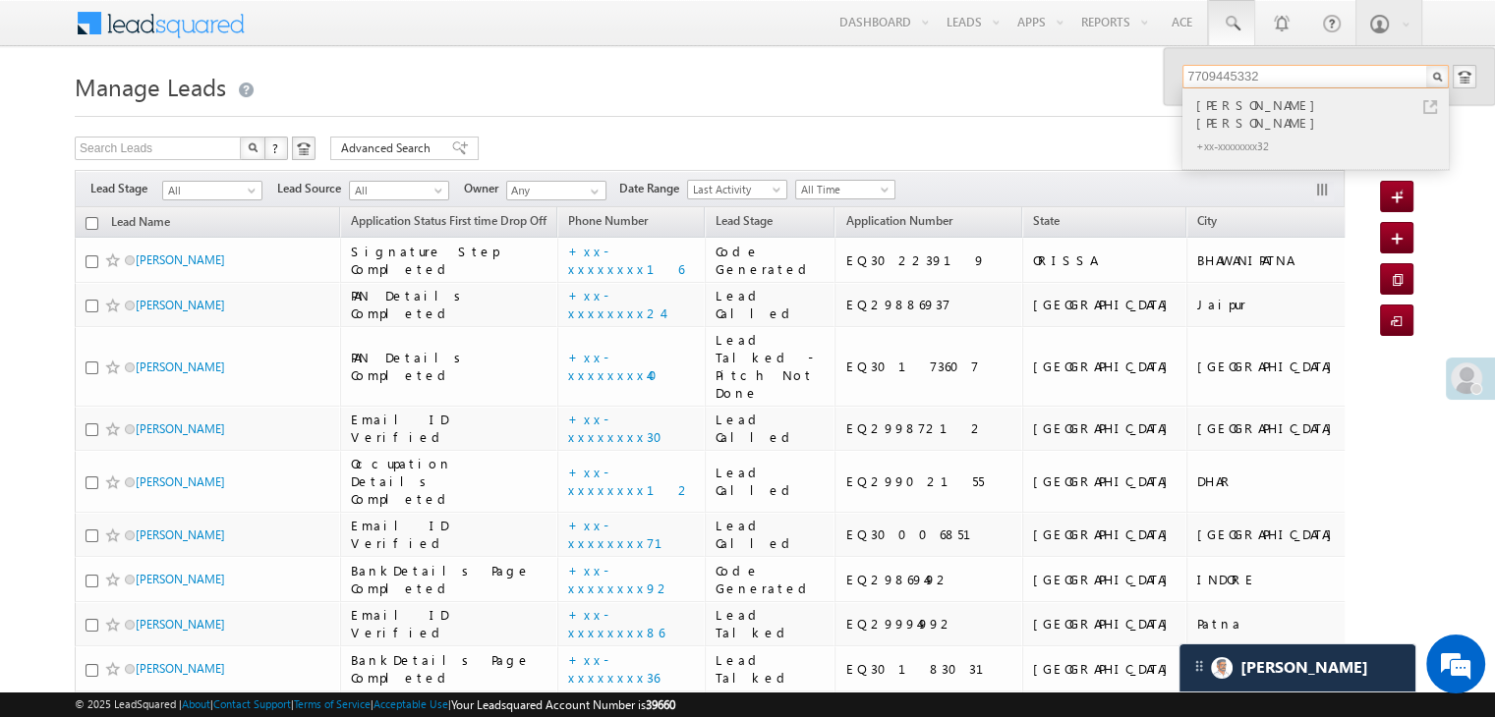
type input "7709445332"
click at [1243, 103] on div "[PERSON_NAME] [PERSON_NAME]" at bounding box center [1323, 113] width 263 height 39
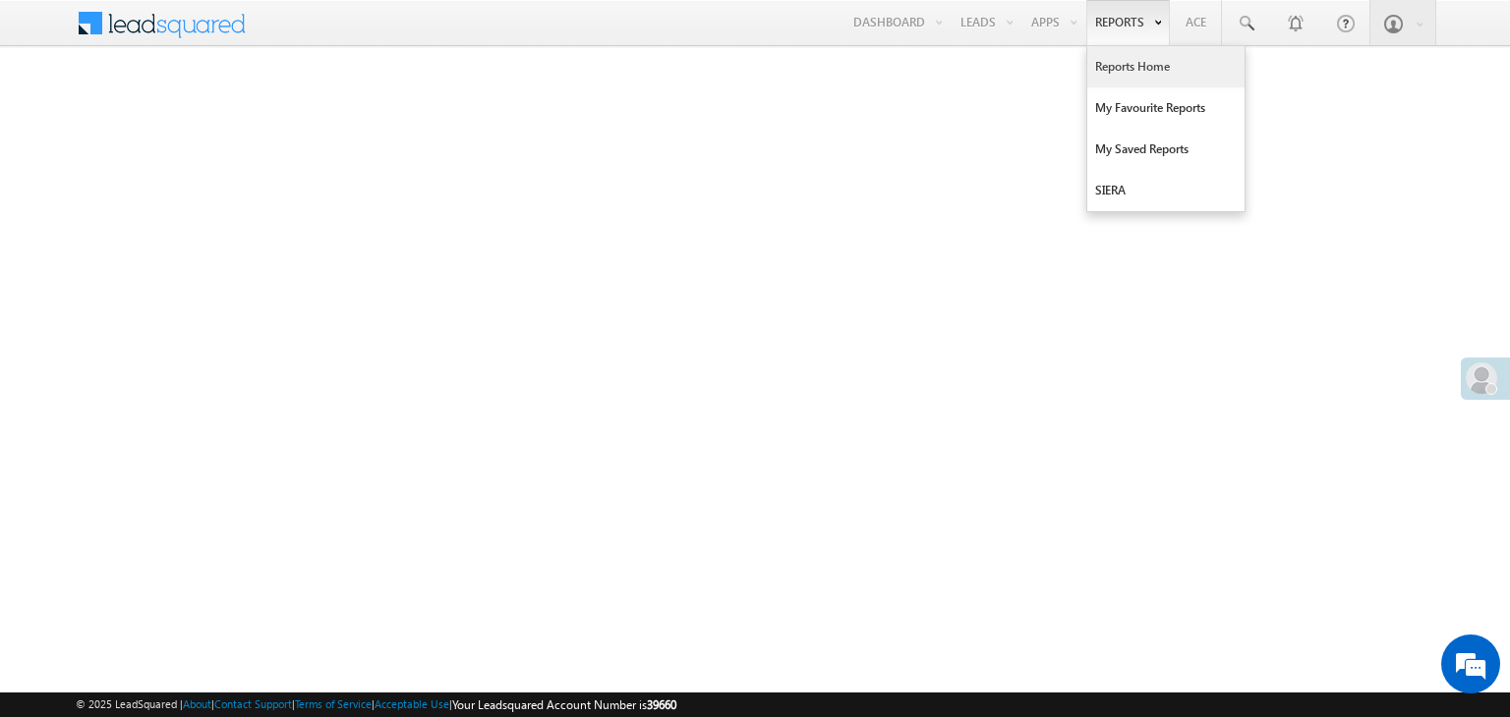
click at [1123, 60] on link "Reports Home" at bounding box center [1165, 66] width 157 height 41
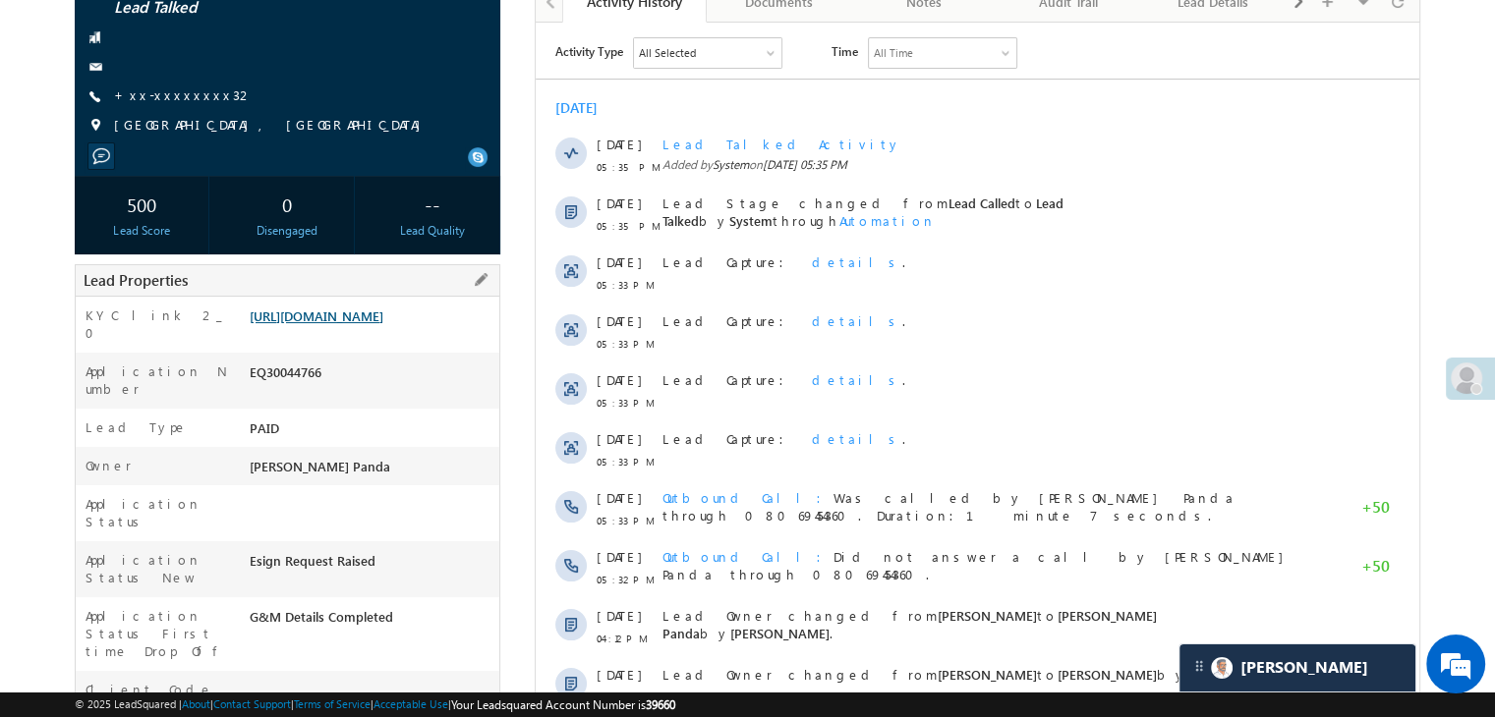
click at [381, 324] on link "[URL][DOMAIN_NAME]" at bounding box center [317, 316] width 134 height 17
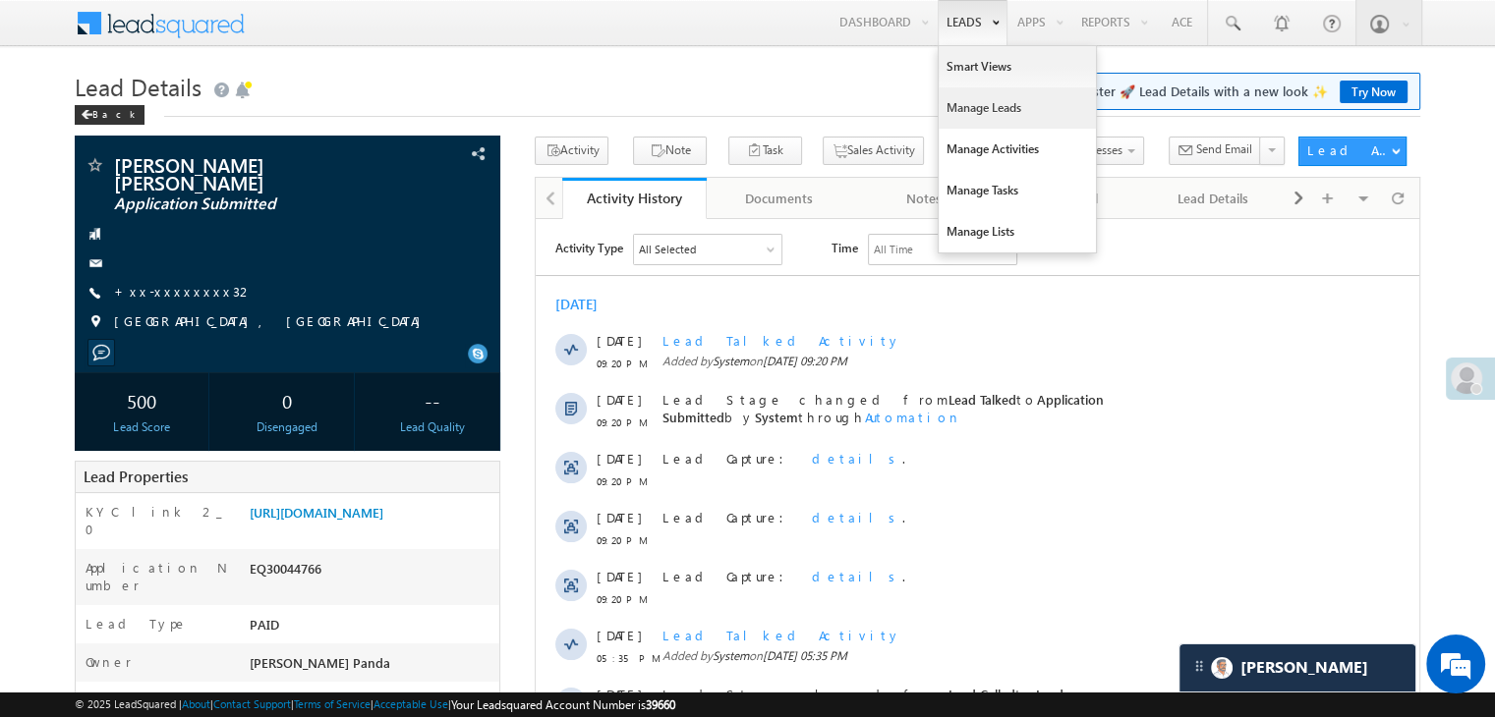
click at [965, 99] on link "Manage Leads" at bounding box center [1017, 107] width 157 height 41
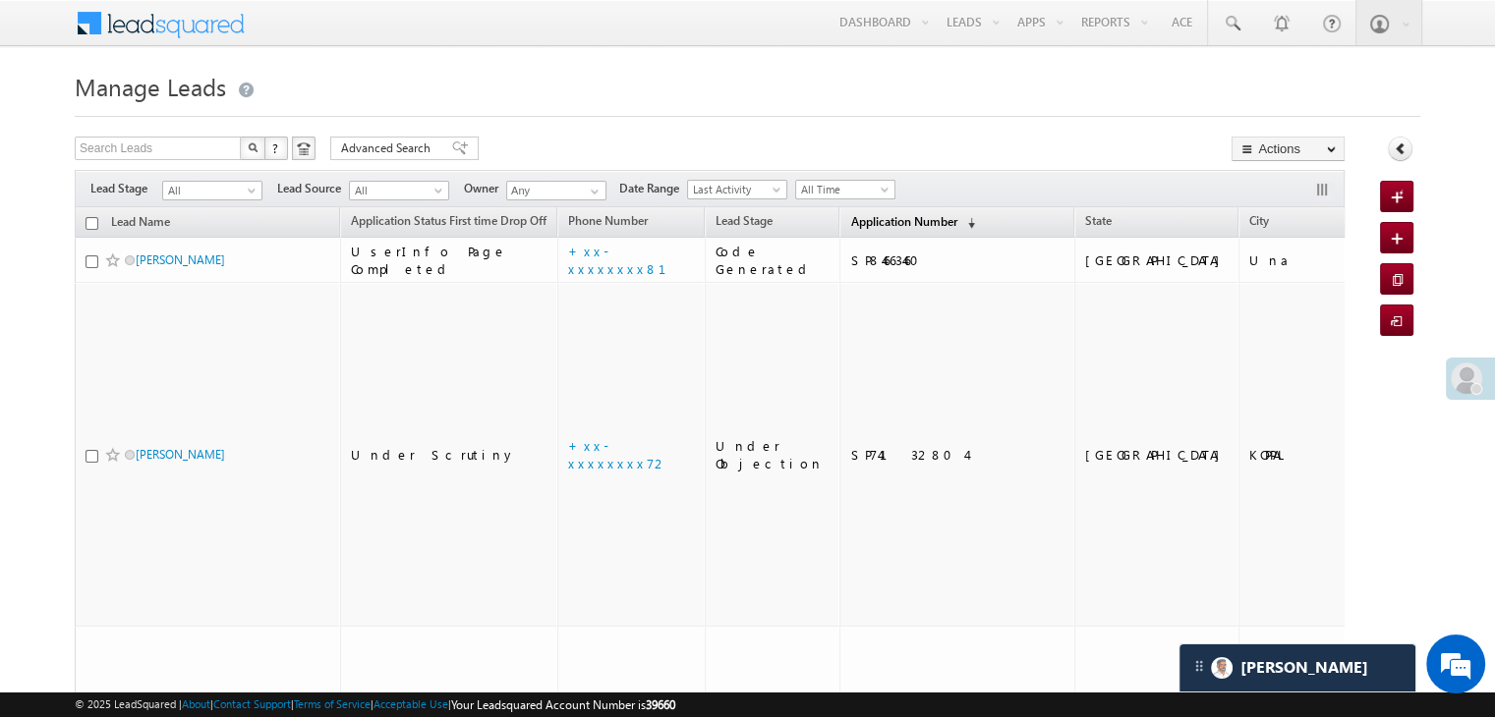
click at [858, 226] on span "Application Number" at bounding box center [903, 221] width 106 height 15
click at [850, 221] on span "Application Number" at bounding box center [903, 221] width 106 height 15
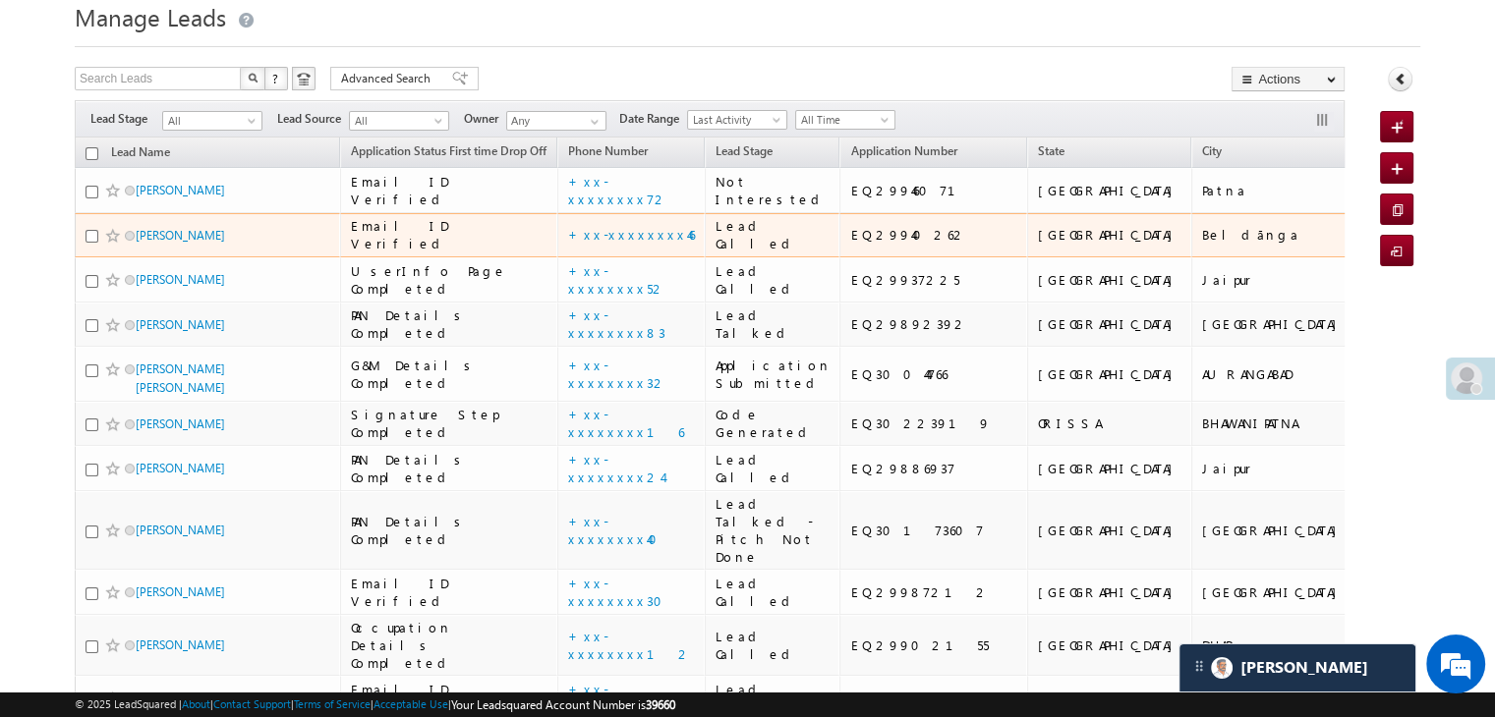
scroll to position [98, 0]
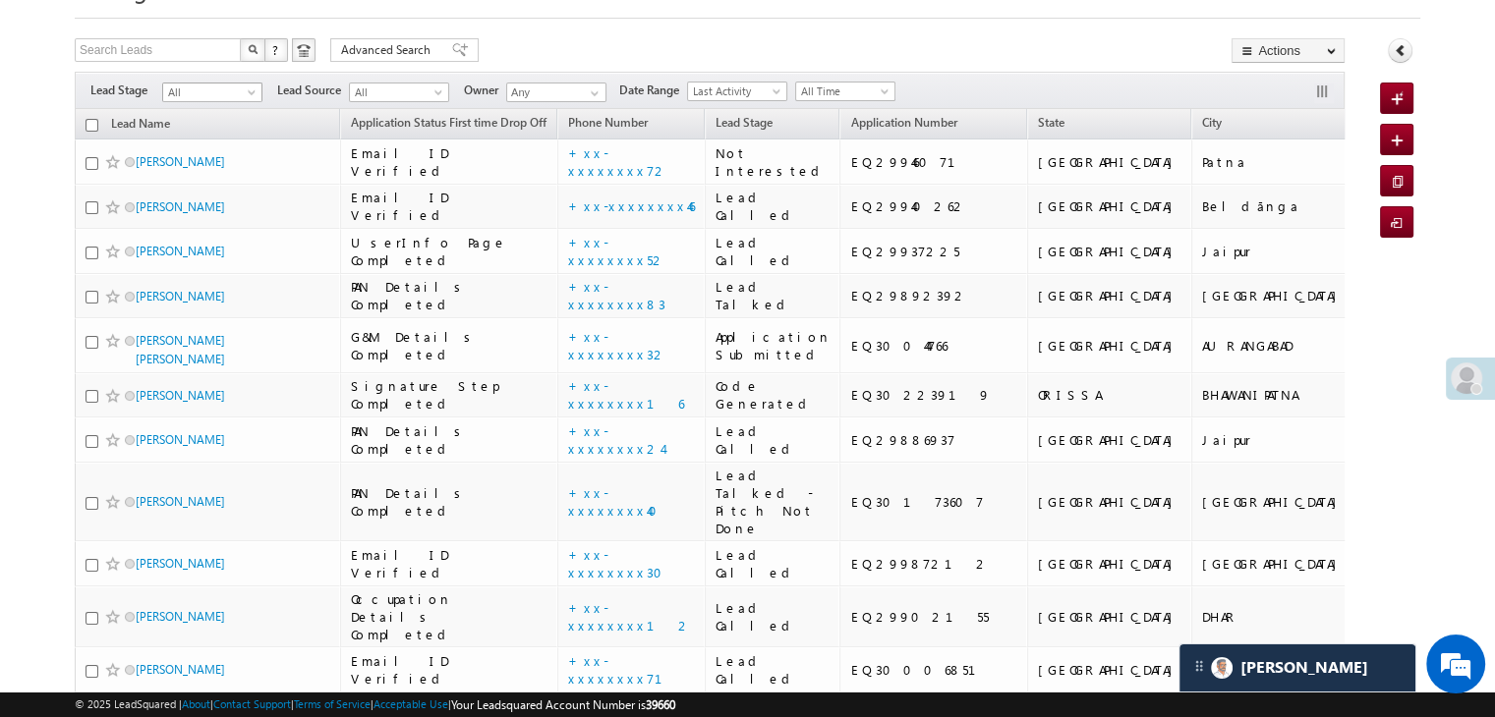
click at [251, 97] on span at bounding box center [254, 96] width 16 height 16
click at [224, 134] on link "Lead Generated" at bounding box center [212, 134] width 99 height 18
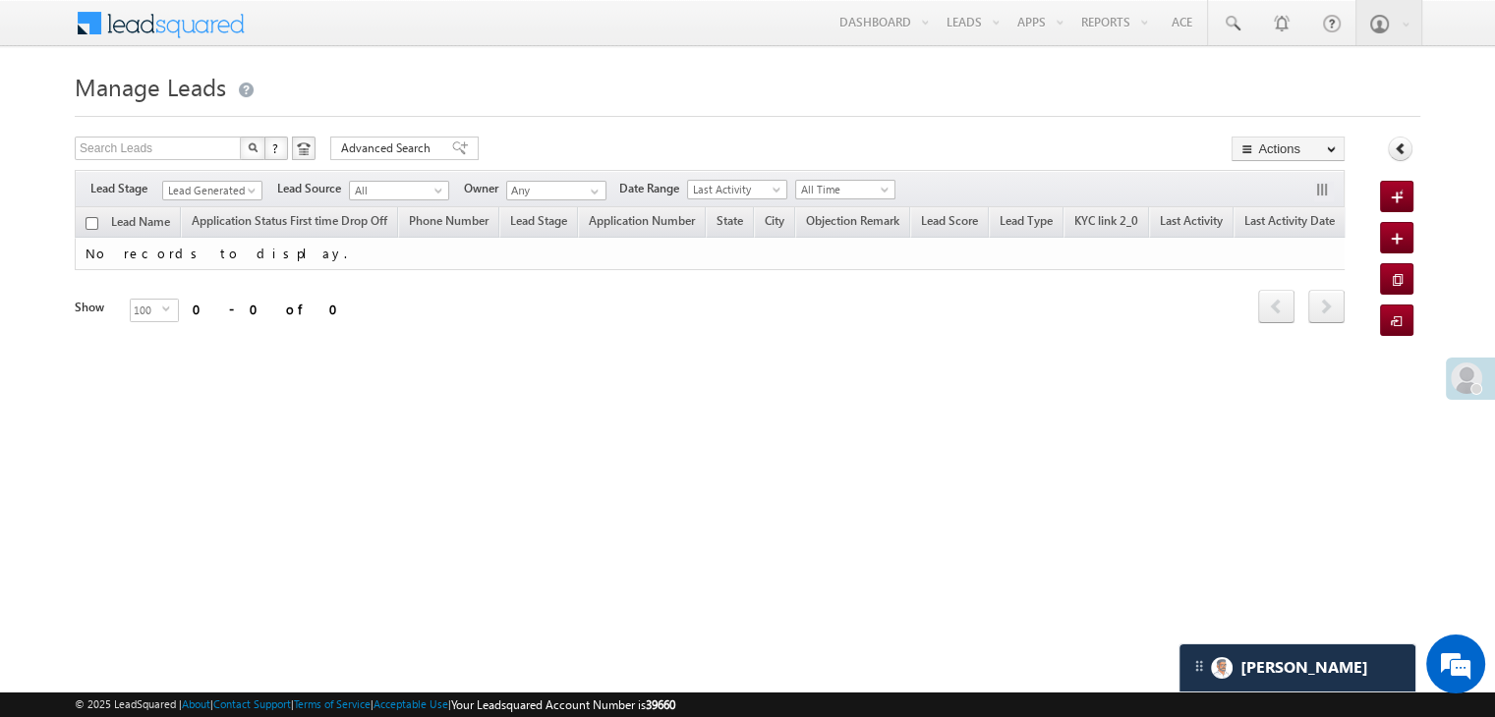
scroll to position [0, 0]
click at [247, 189] on span at bounding box center [255, 195] width 16 height 16
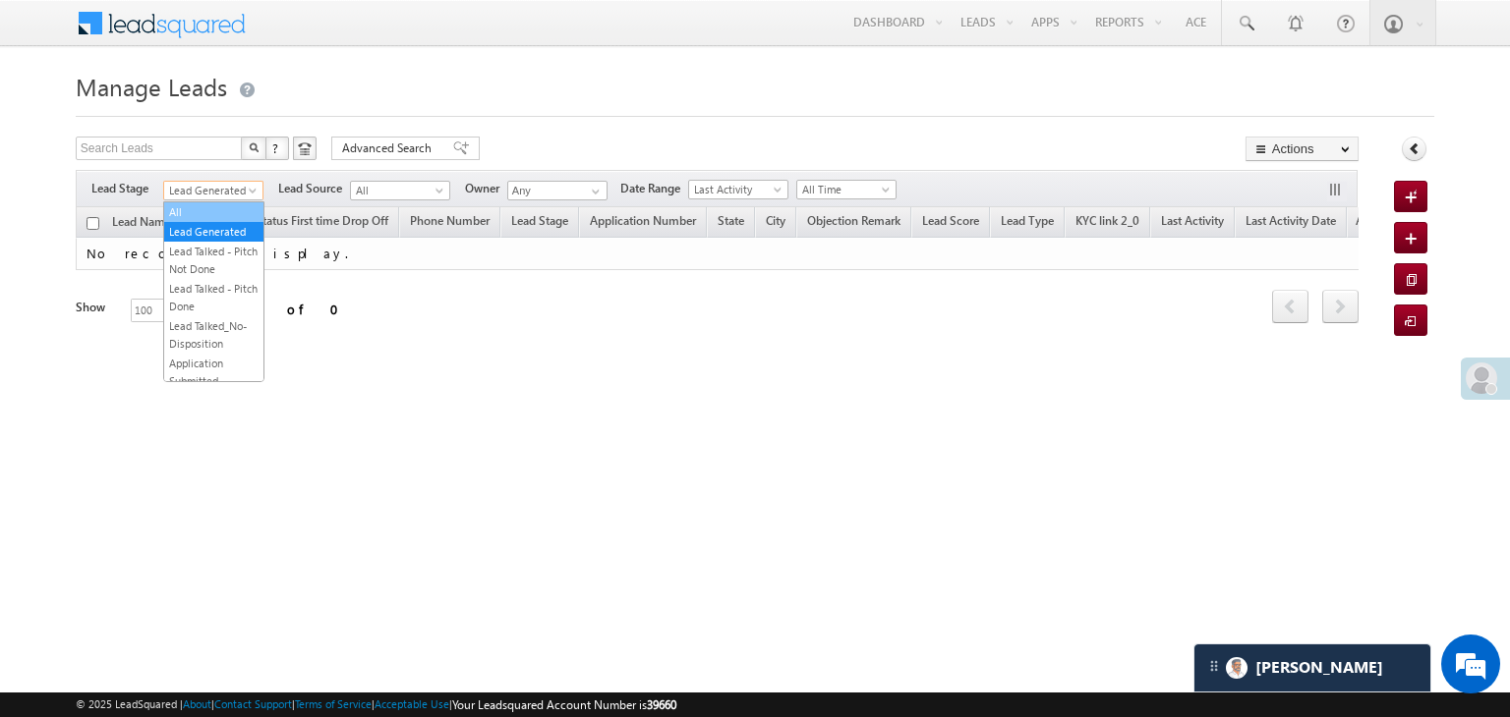
click at [216, 209] on link "All" at bounding box center [213, 212] width 99 height 18
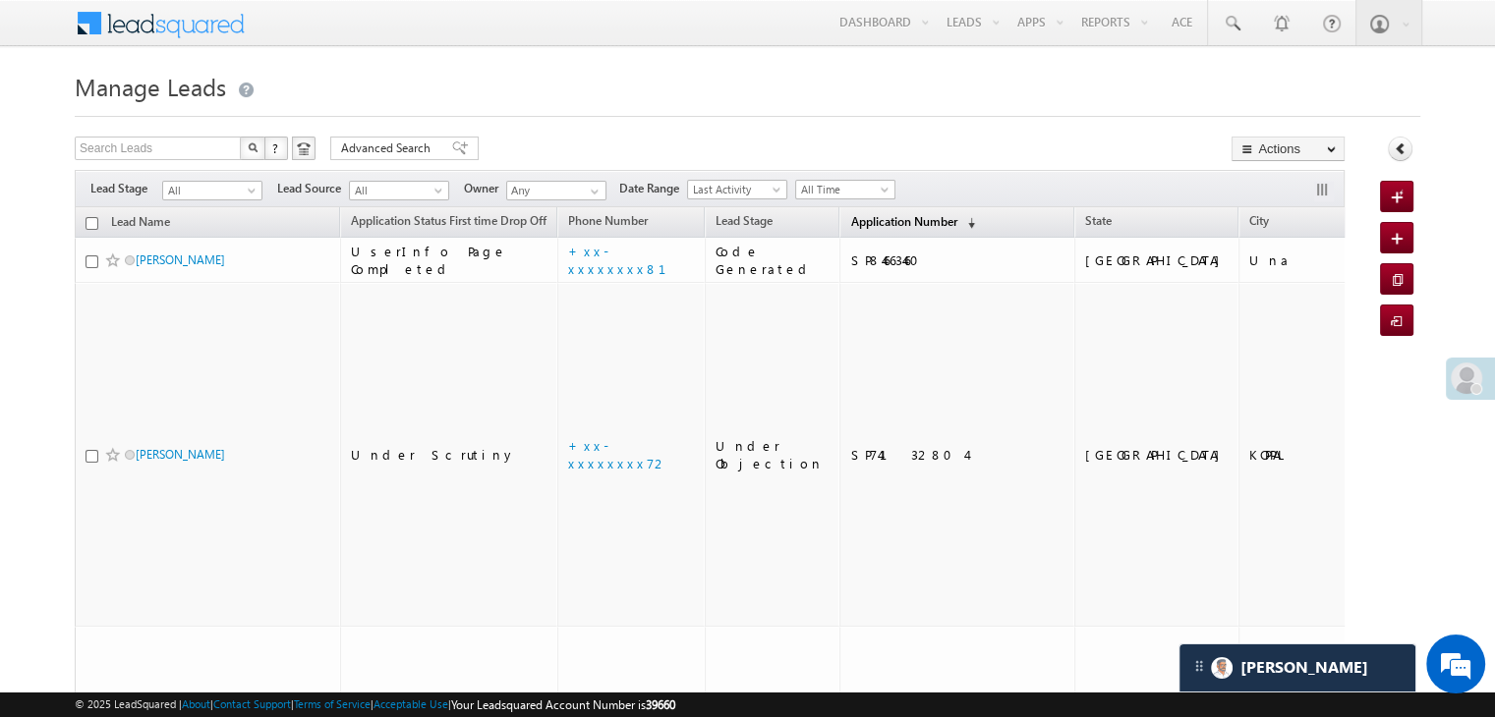
click at [850, 225] on span "Application Number" at bounding box center [903, 221] width 106 height 15
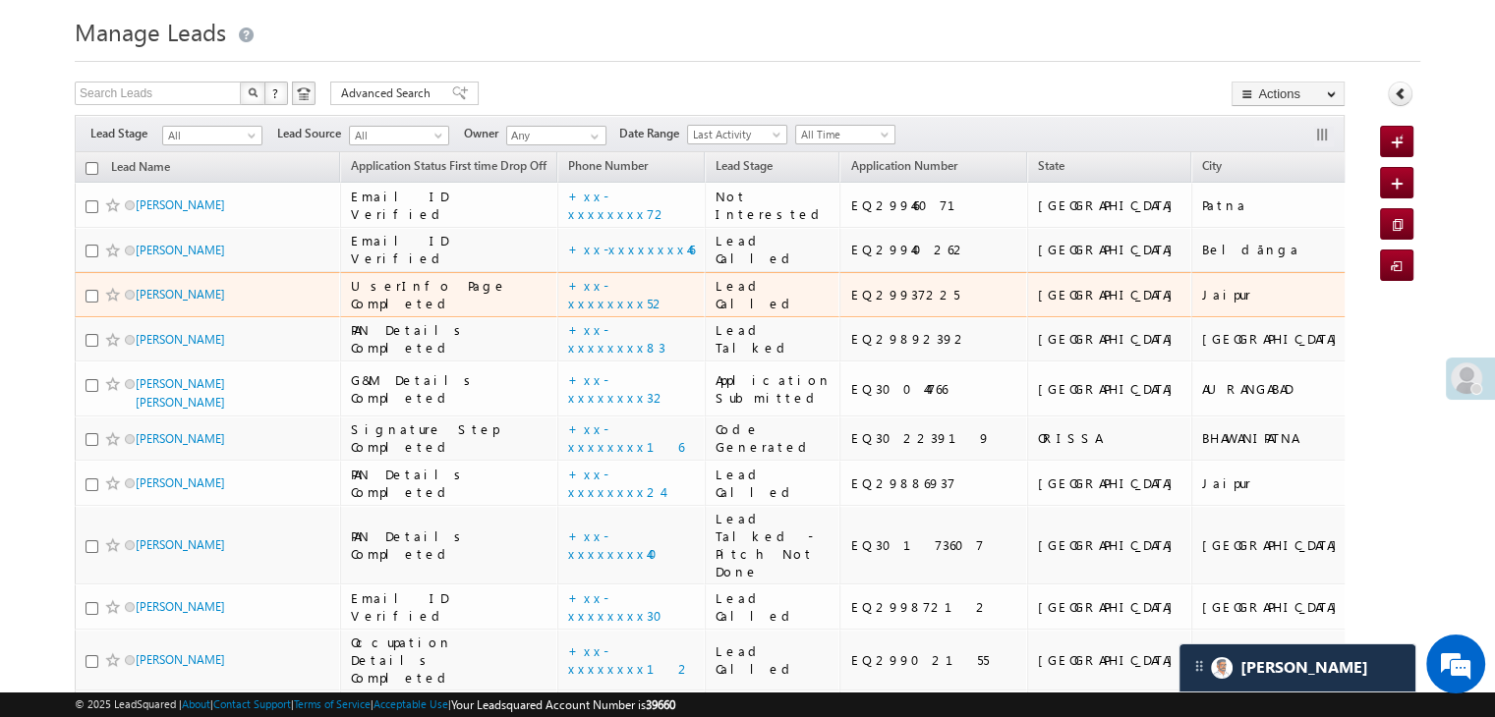
scroll to position [98, 0]
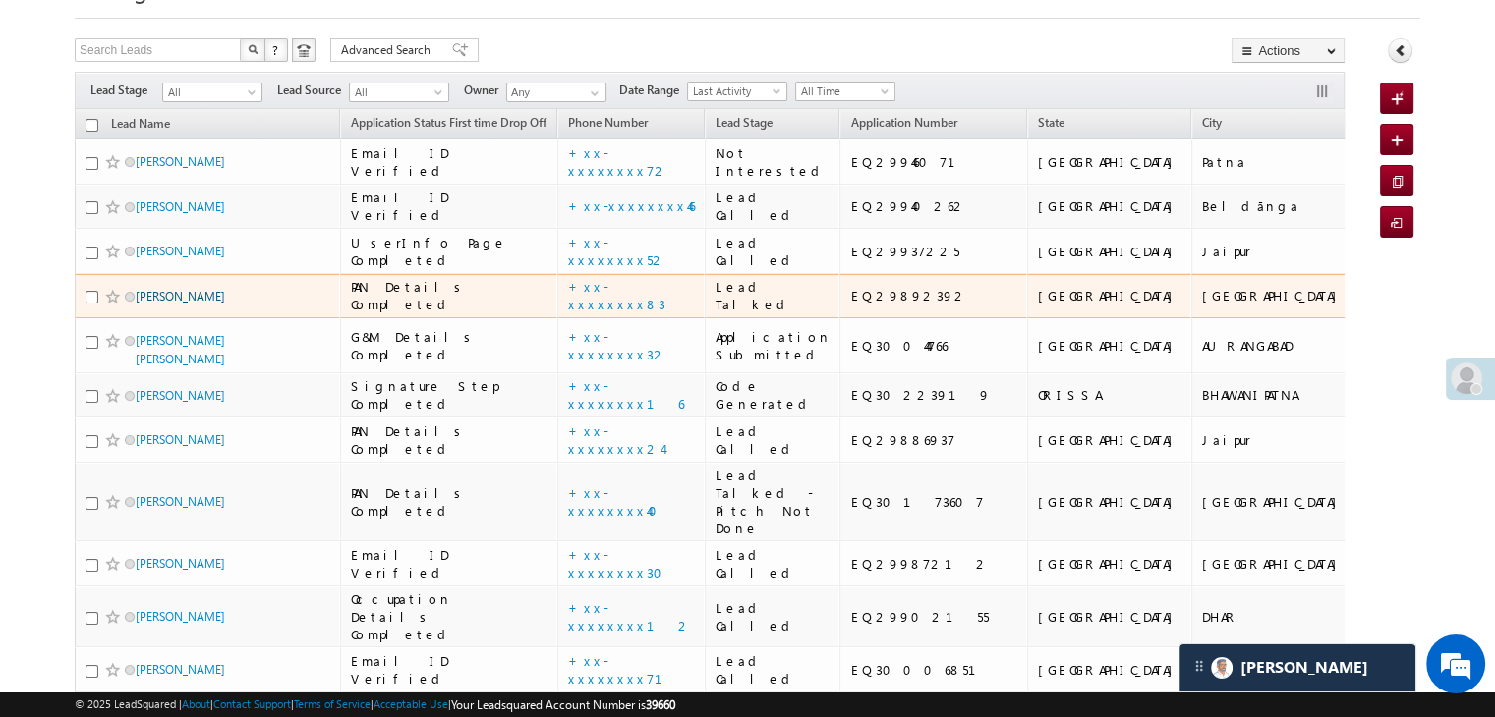
click at [180, 304] on link "[PERSON_NAME]" at bounding box center [180, 296] width 89 height 15
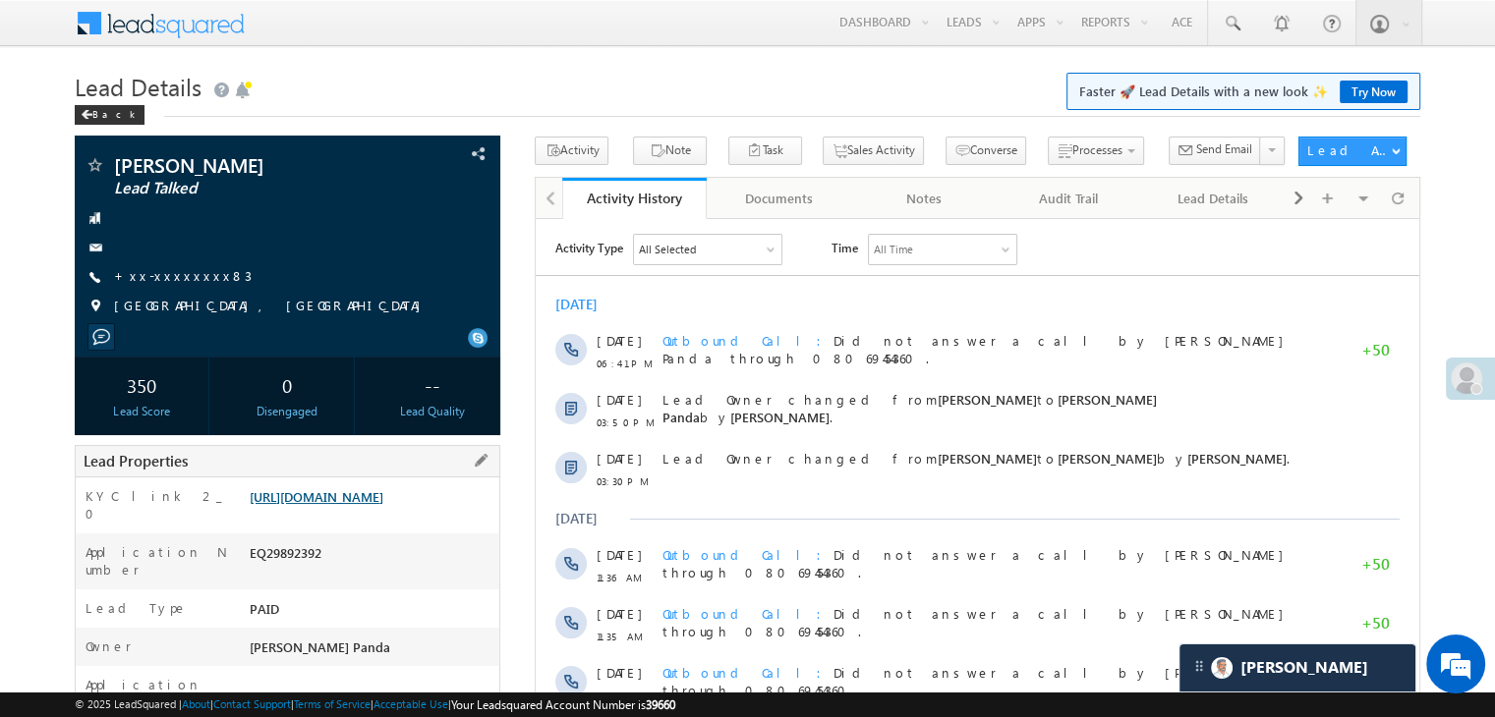
click at [381, 505] on link "[URL][DOMAIN_NAME]" at bounding box center [317, 496] width 134 height 17
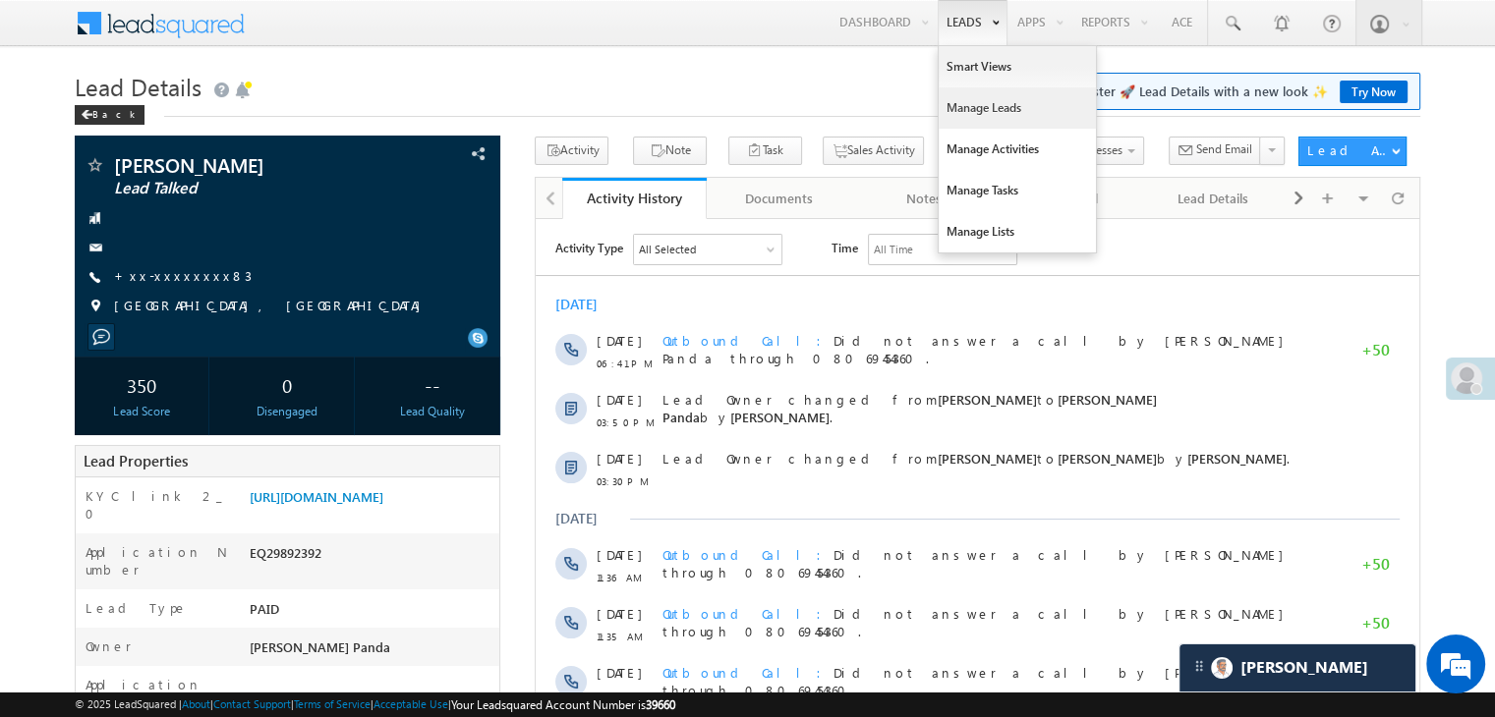
click at [958, 111] on link "Manage Leads" at bounding box center [1017, 107] width 157 height 41
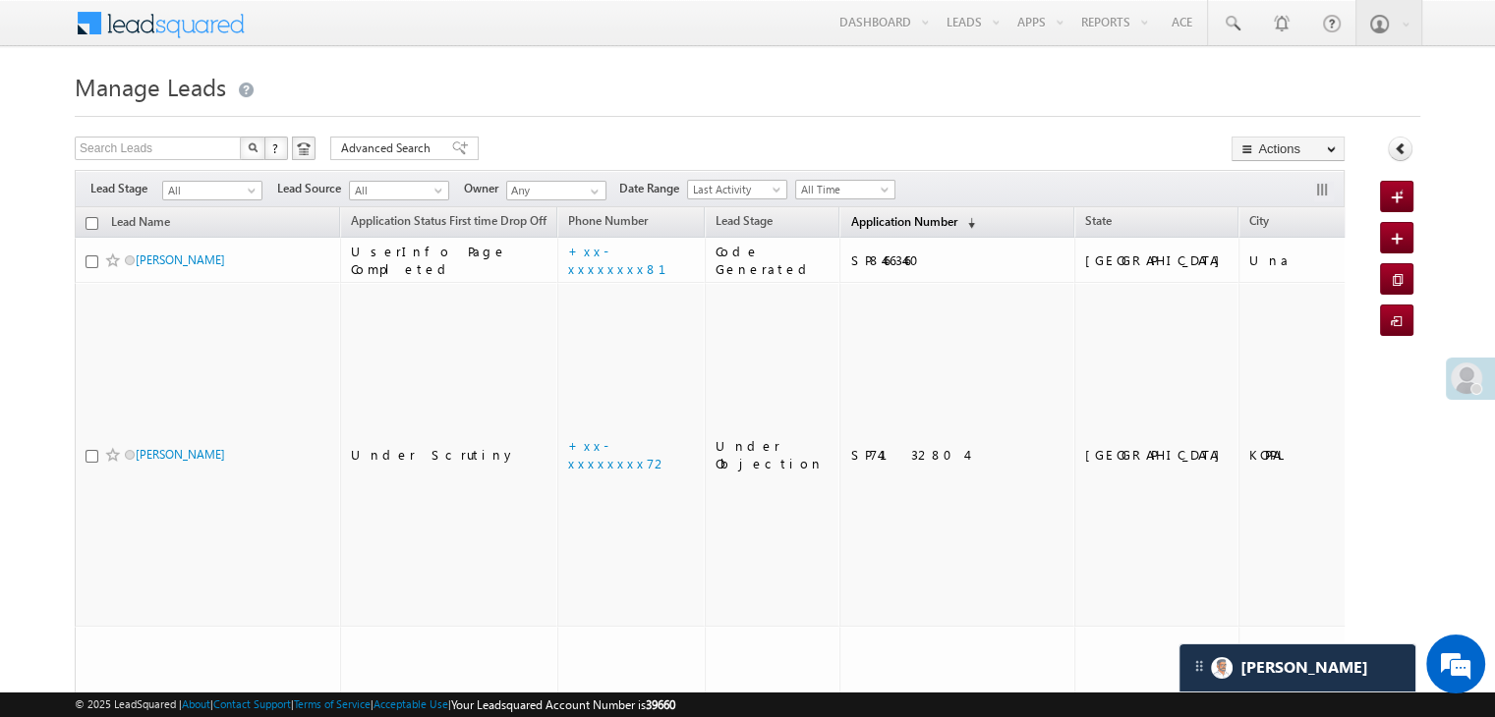
click at [863, 228] on span "Application Number" at bounding box center [903, 221] width 106 height 15
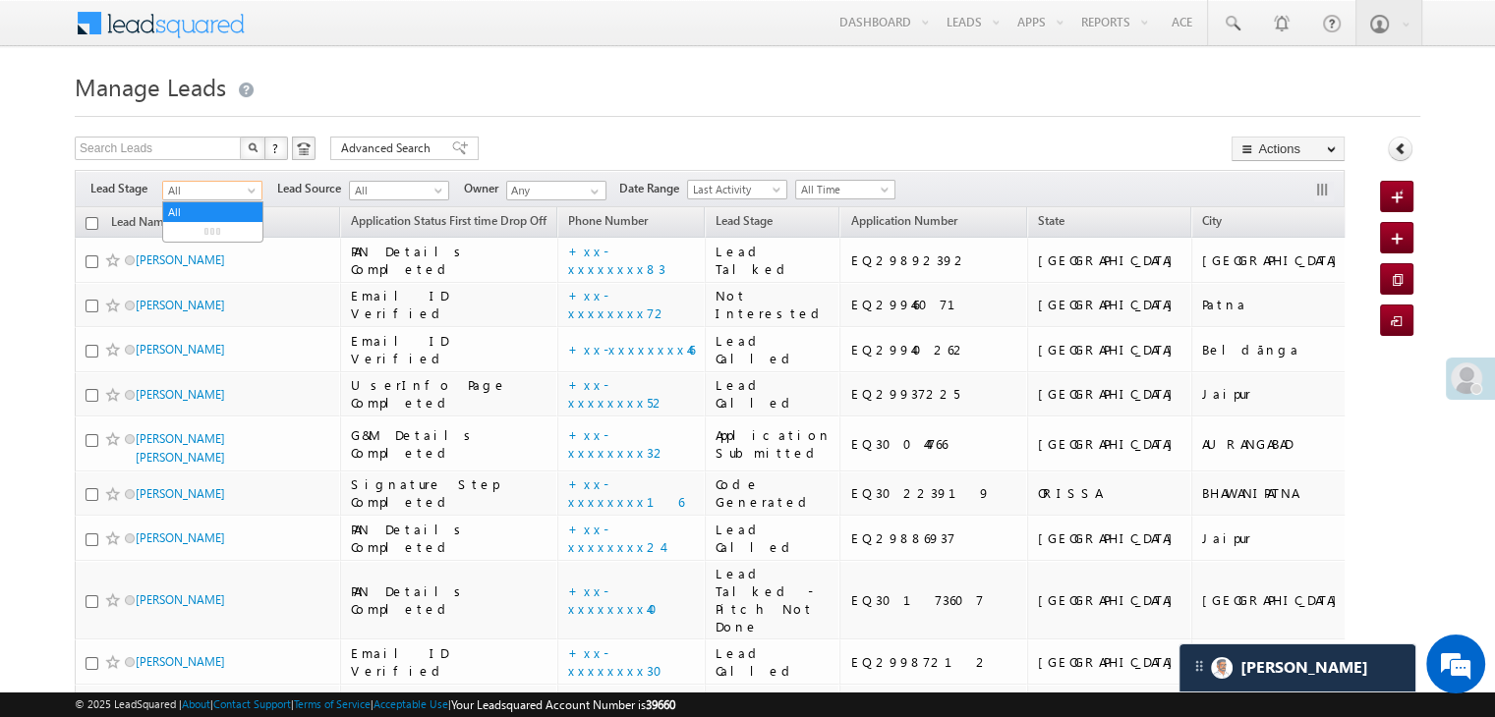
click at [251, 199] on span at bounding box center [254, 195] width 16 height 16
click at [216, 233] on link "Lead Generated" at bounding box center [212, 232] width 99 height 18
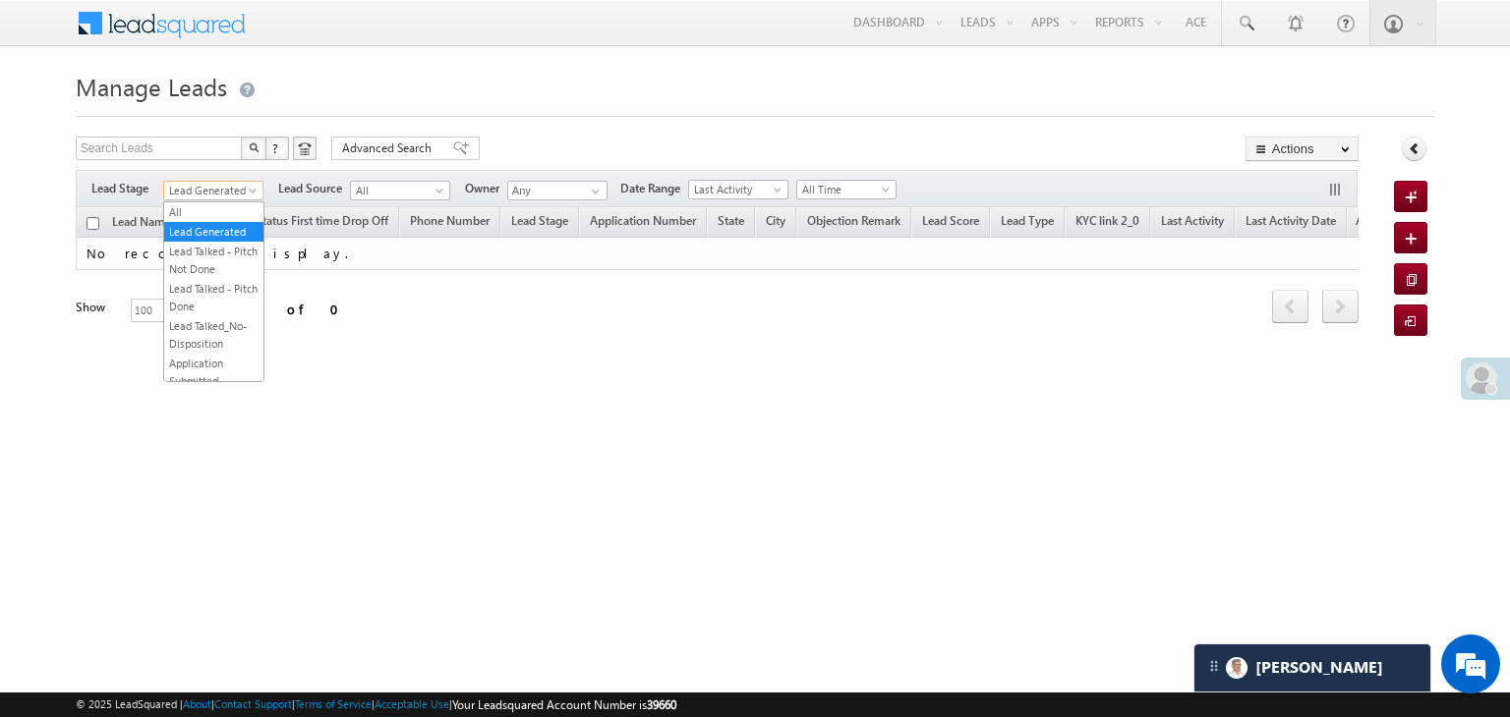
click at [212, 186] on span "Lead Generated" at bounding box center [210, 191] width 93 height 18
click at [205, 210] on link "All" at bounding box center [213, 212] width 99 height 18
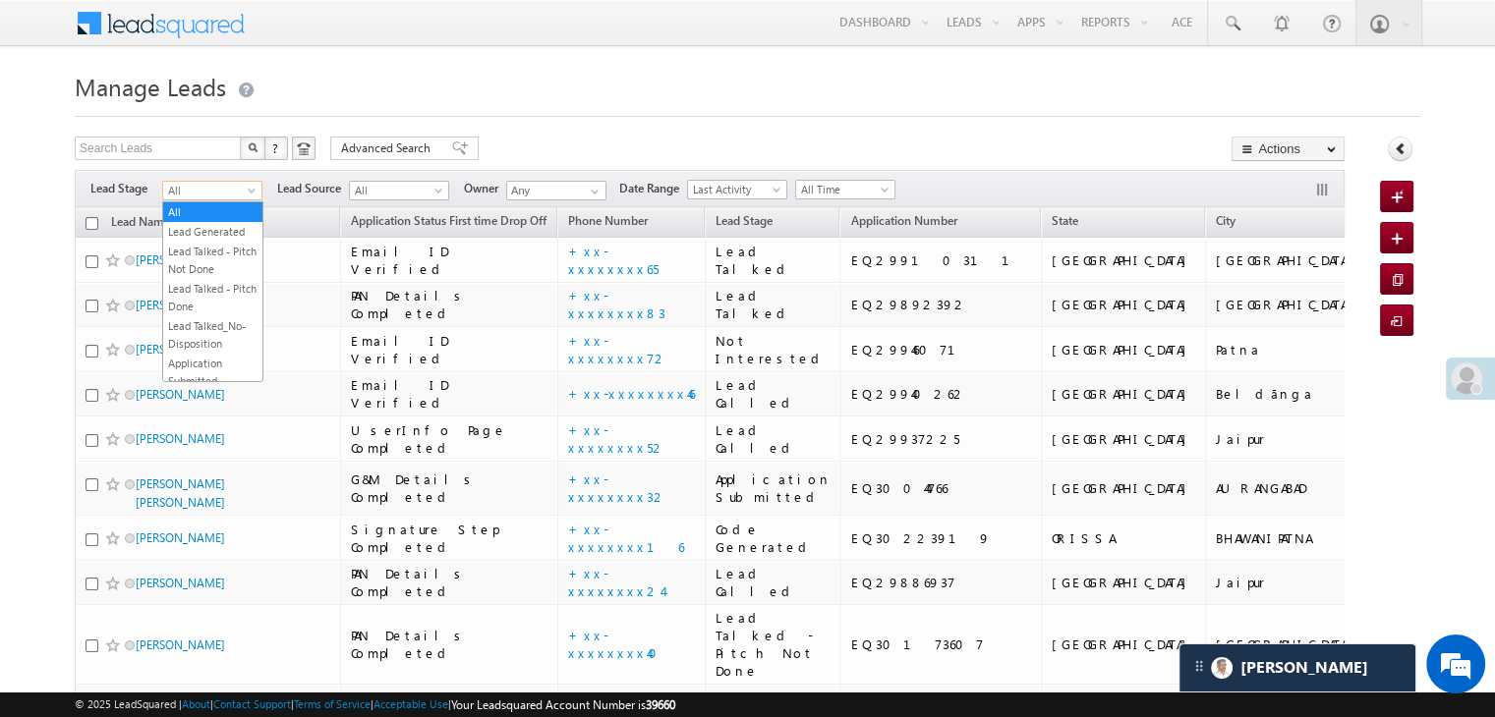
click at [247, 190] on span at bounding box center [254, 195] width 16 height 16
click at [207, 235] on link "Lead Generated" at bounding box center [212, 232] width 99 height 18
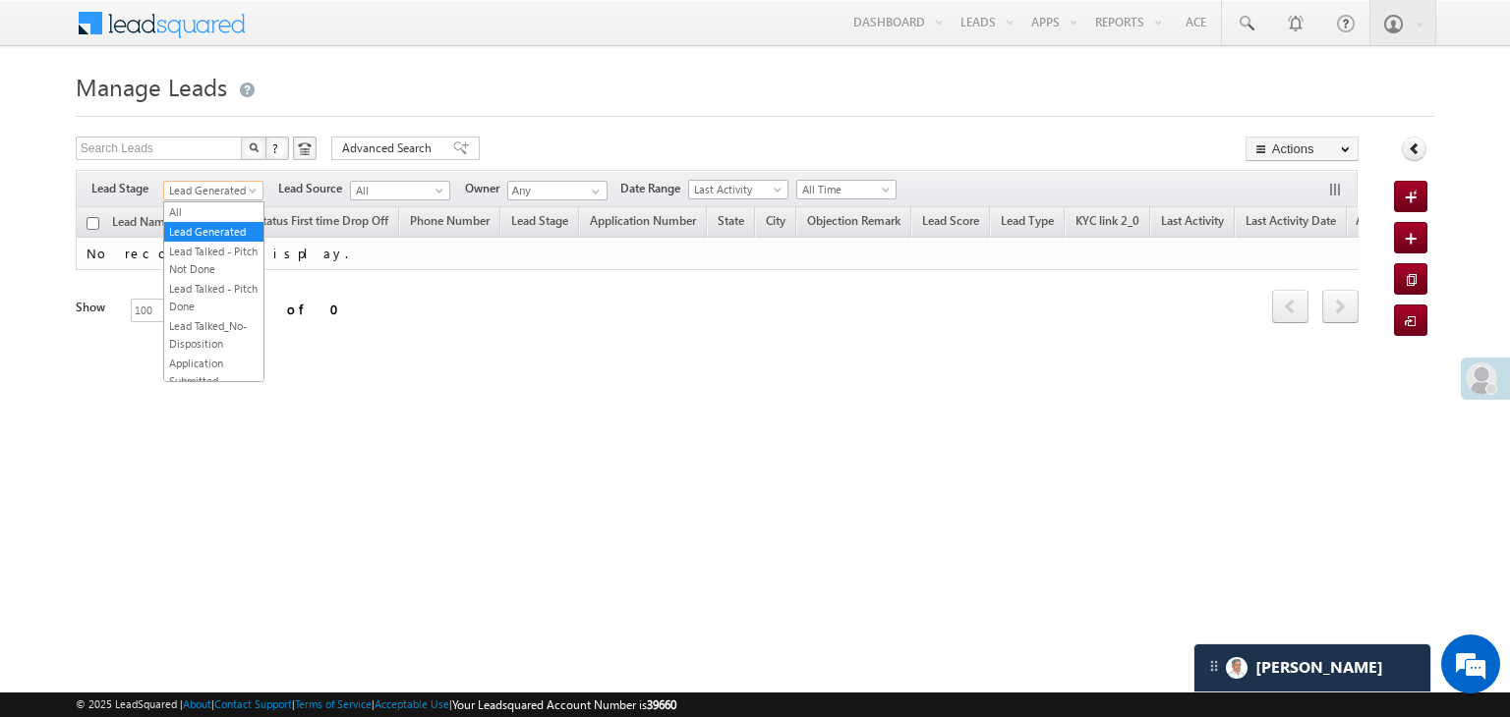
click at [229, 183] on span "Lead Generated" at bounding box center [210, 191] width 93 height 18
click at [202, 212] on link "All" at bounding box center [213, 212] width 99 height 18
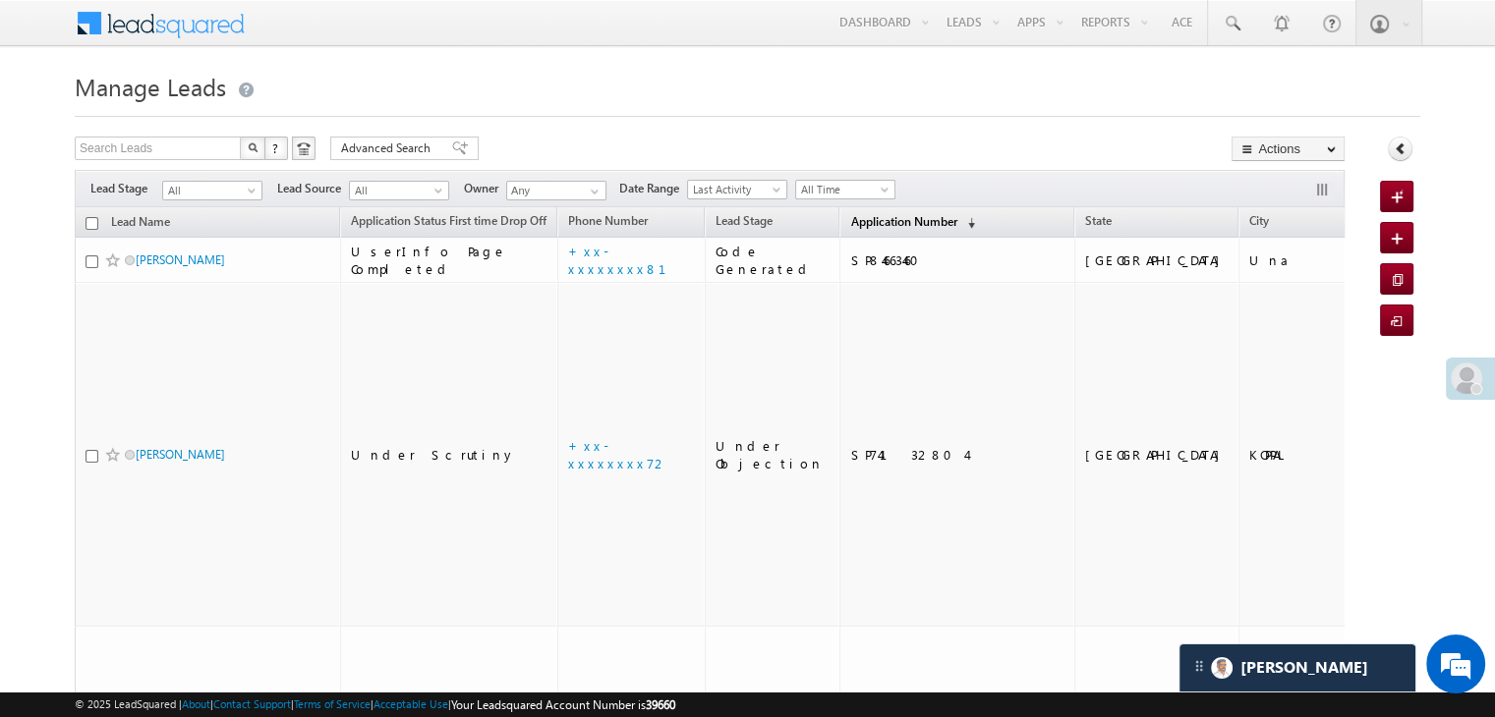
click at [864, 224] on span "Application Number" at bounding box center [903, 221] width 106 height 15
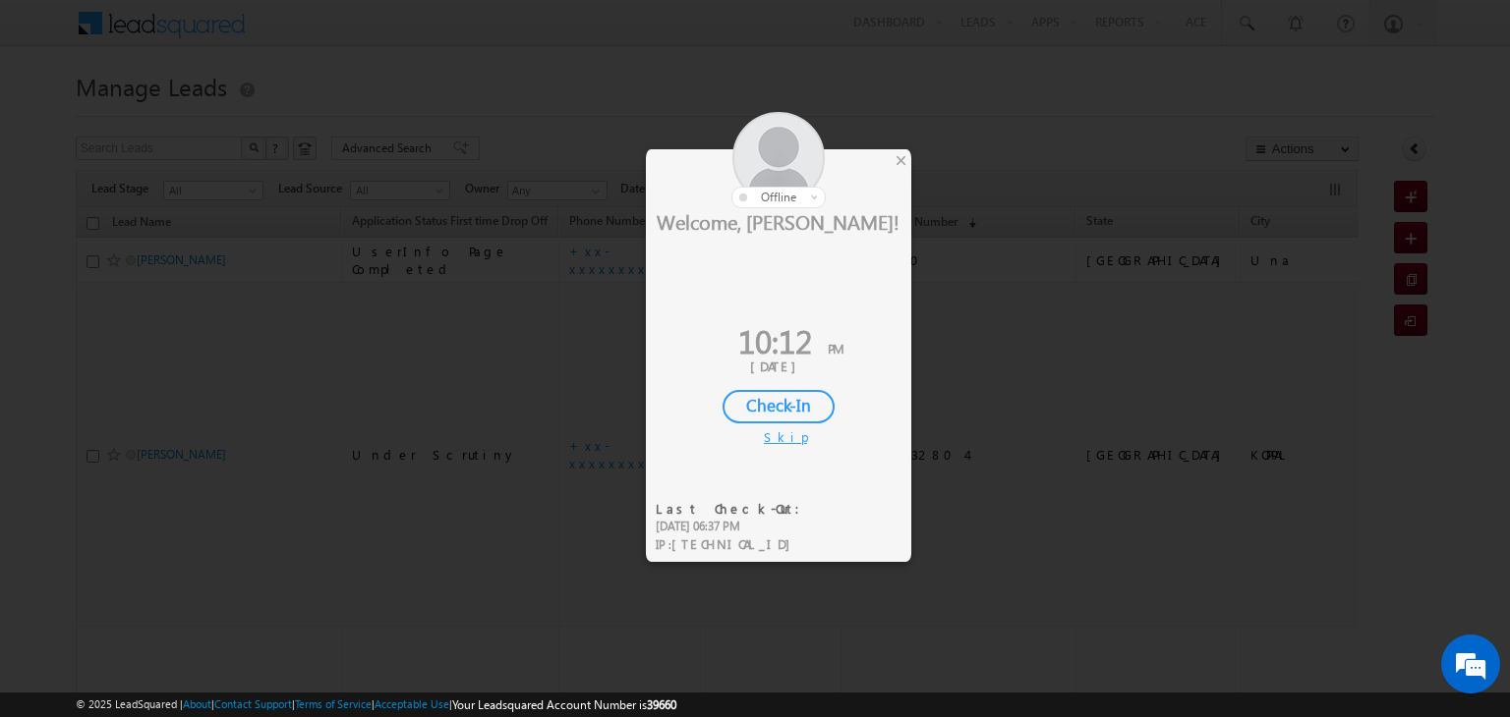
drag, startPoint x: 0, startPoint y: 0, endPoint x: 902, endPoint y: 156, distance: 915.6
click at [902, 156] on div "×" at bounding box center [900, 160] width 21 height 22
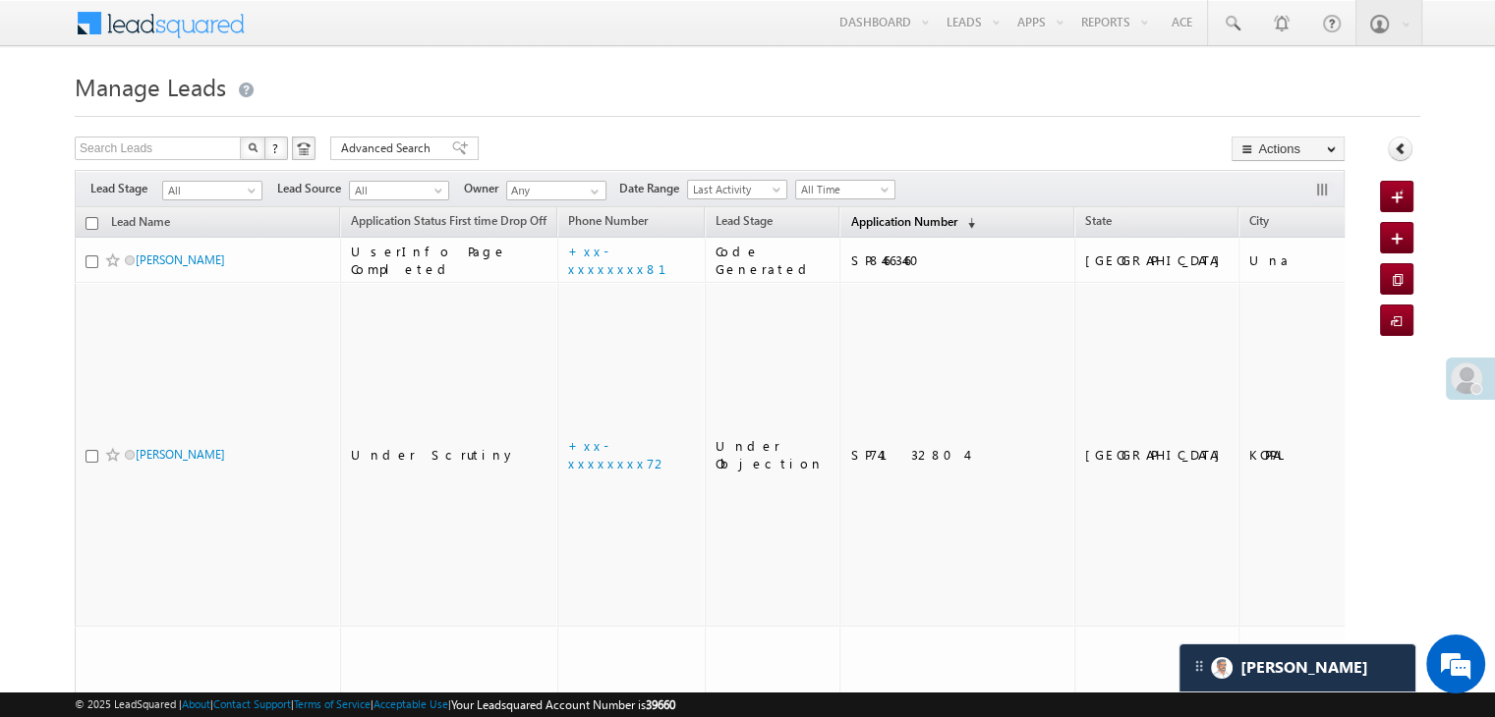
click at [857, 221] on span "Application Number" at bounding box center [903, 221] width 106 height 15
